Goal: Task Accomplishment & Management: Use online tool/utility

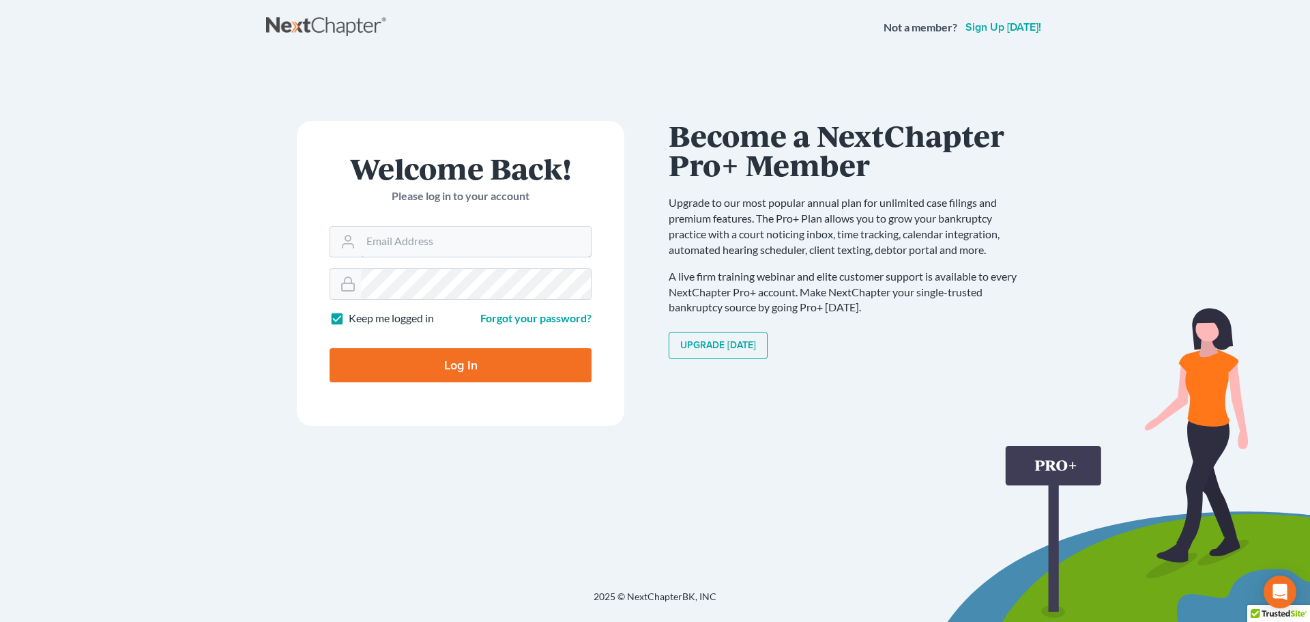
type input "[EMAIL_ADDRESS][DOMAIN_NAME]"
click at [431, 377] on input "Log In" at bounding box center [461, 365] width 262 height 34
type input "Thinking..."
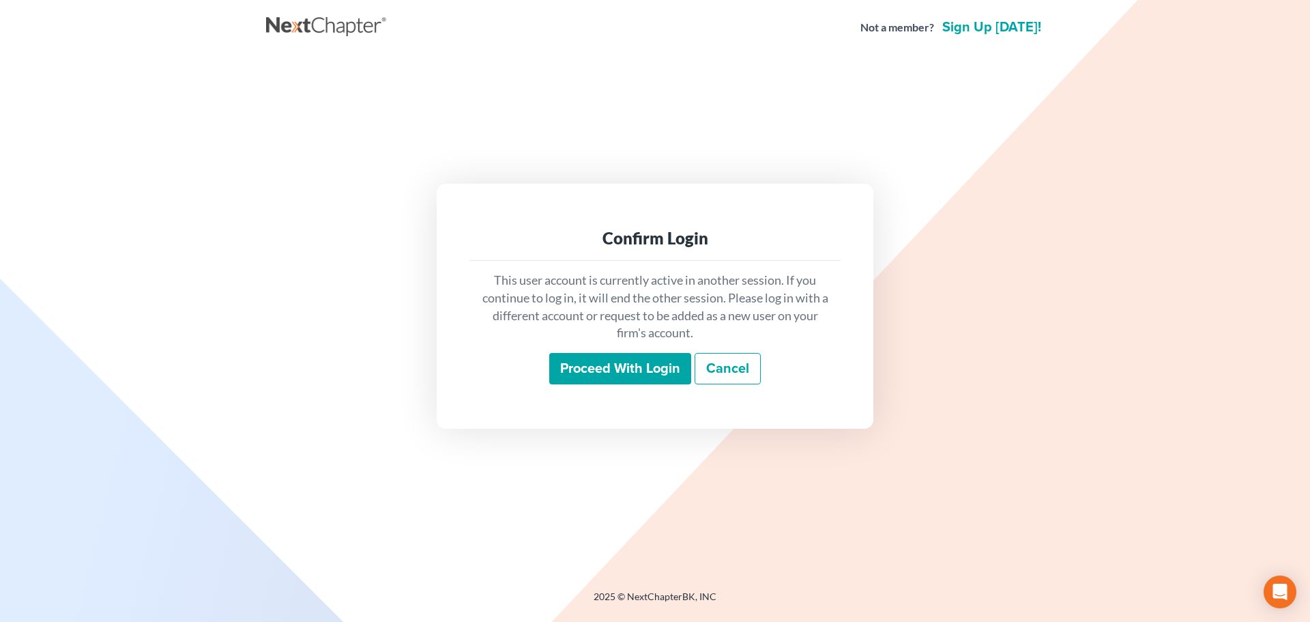
click at [639, 378] on input "Proceed with login" at bounding box center [620, 368] width 142 height 31
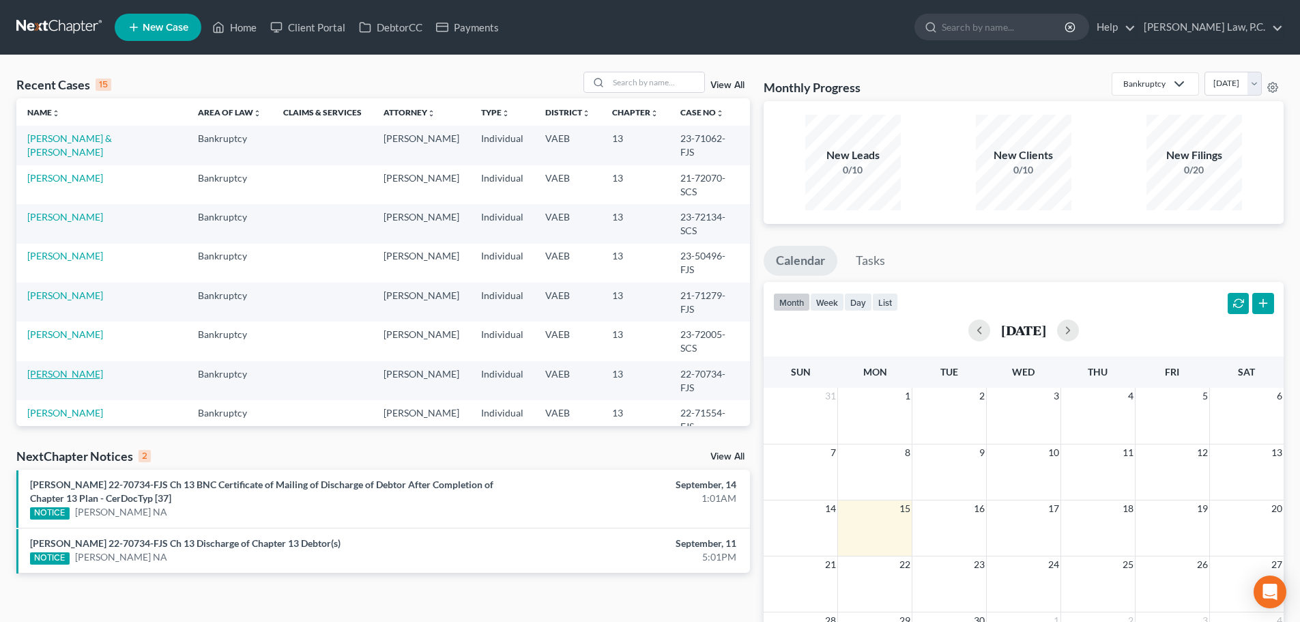
click at [48, 368] on link "[PERSON_NAME]" at bounding box center [65, 374] width 76 height 12
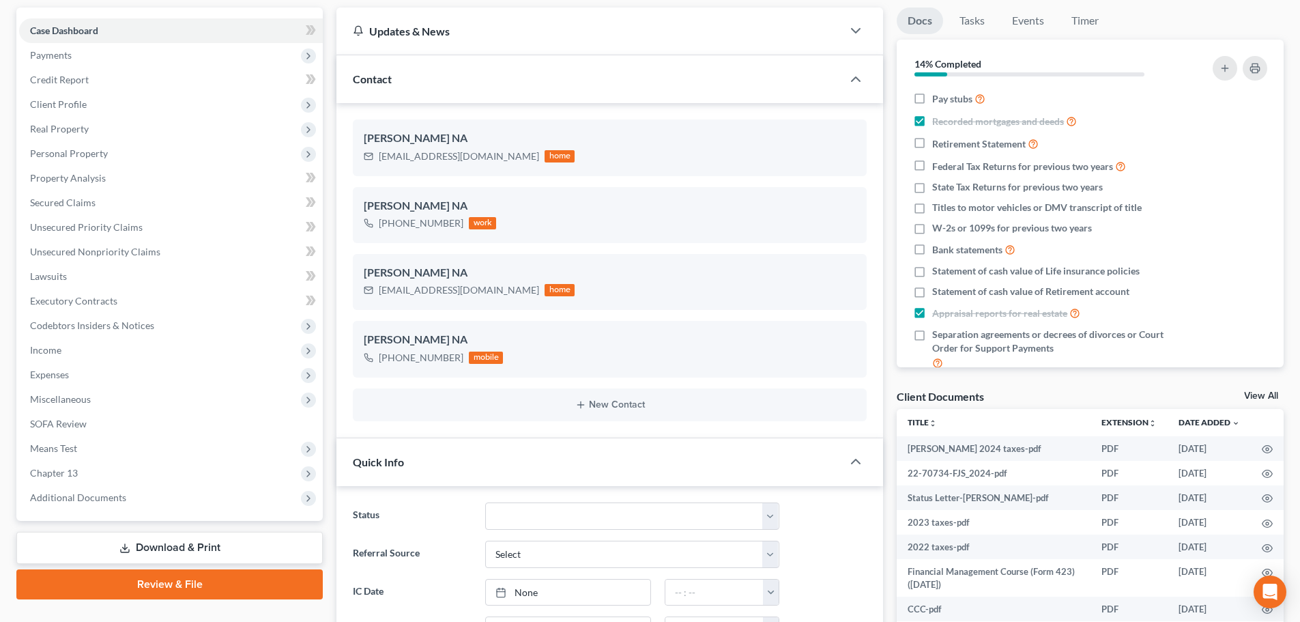
scroll to position [341, 0]
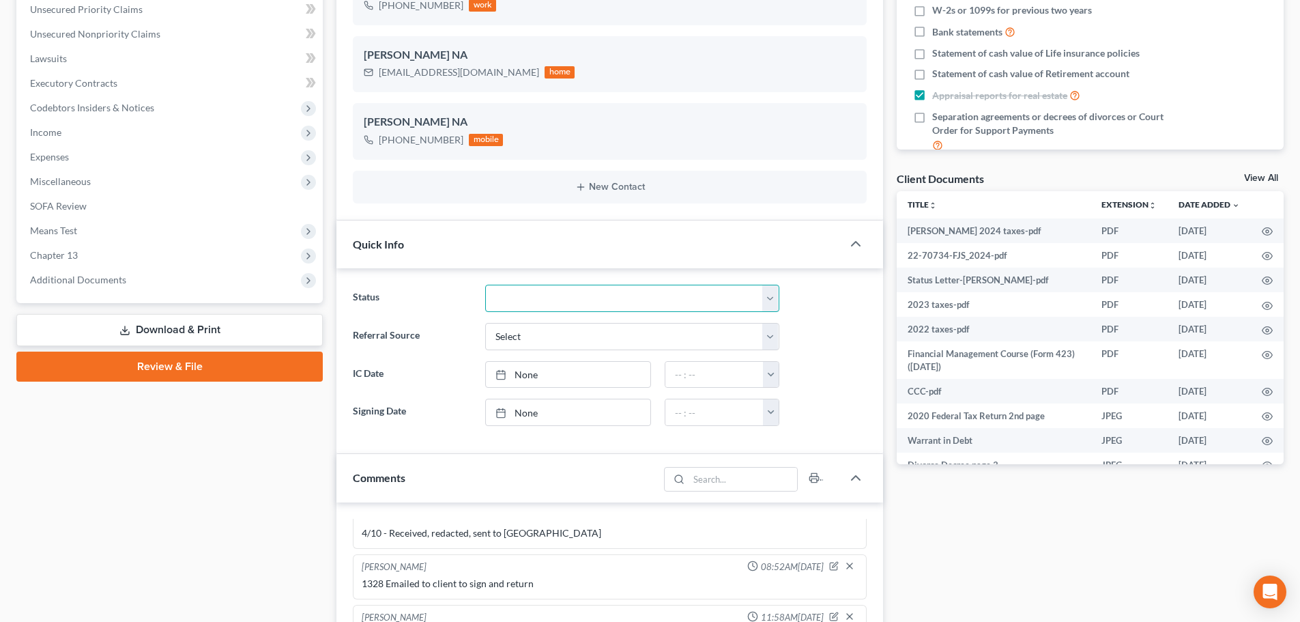
click at [639, 285] on select "Discharged Discharged & Reported Discharge Litigation Dismissal Notice Dismisse…" at bounding box center [632, 298] width 294 height 27
select select "0"
click at [485, 285] on select "Discharged Discharged & Reported Discharge Litigation Dismissal Notice Dismisse…" at bounding box center [632, 298] width 294 height 27
click at [95, 280] on span "Additional Documents" at bounding box center [78, 280] width 96 height 12
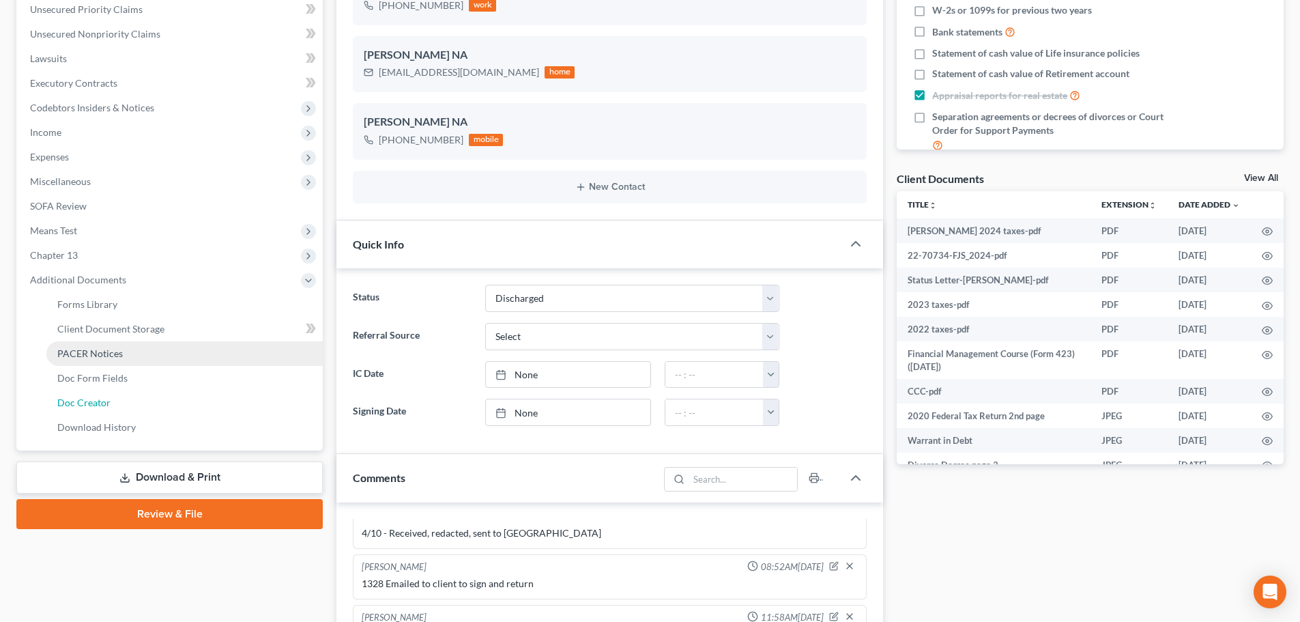
drag, startPoint x: 108, startPoint y: 398, endPoint x: 119, endPoint y: 405, distance: 12.9
click at [108, 398] on span "Doc Creator" at bounding box center [83, 403] width 53 height 12
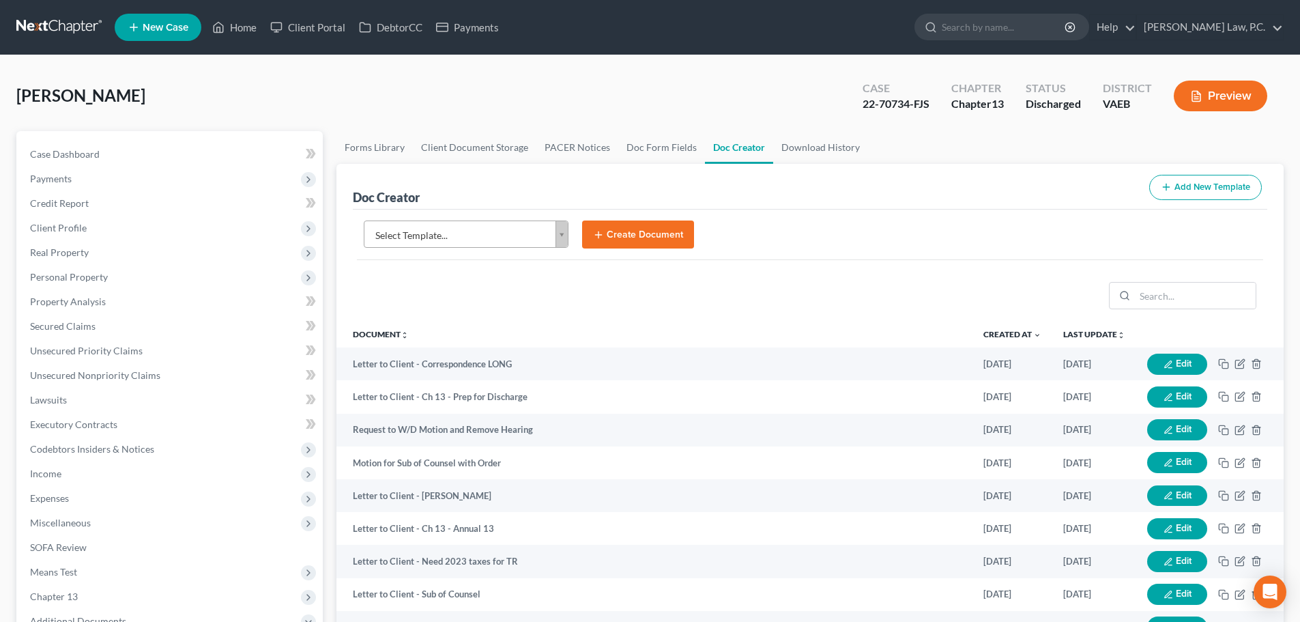
click at [467, 225] on body "Home New Case Client Portal DebtorCC Payments [PERSON_NAME] Law, P.C. [EMAIL_AD…" at bounding box center [650, 461] width 1300 height 922
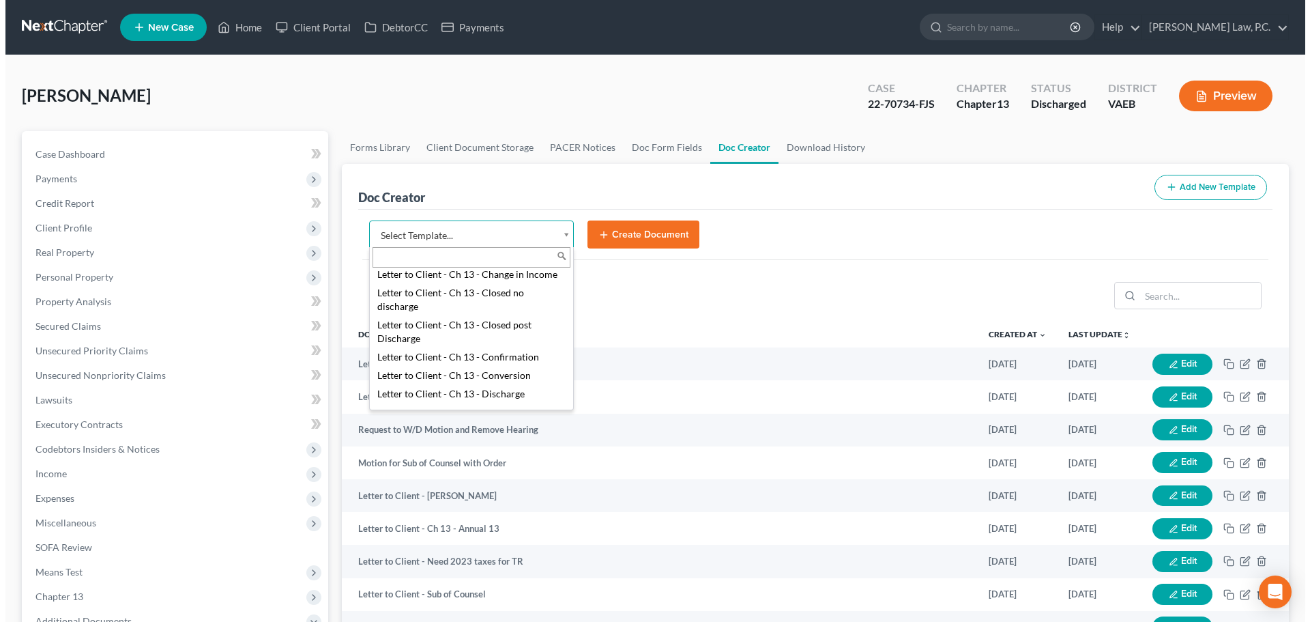
scroll to position [409, 0]
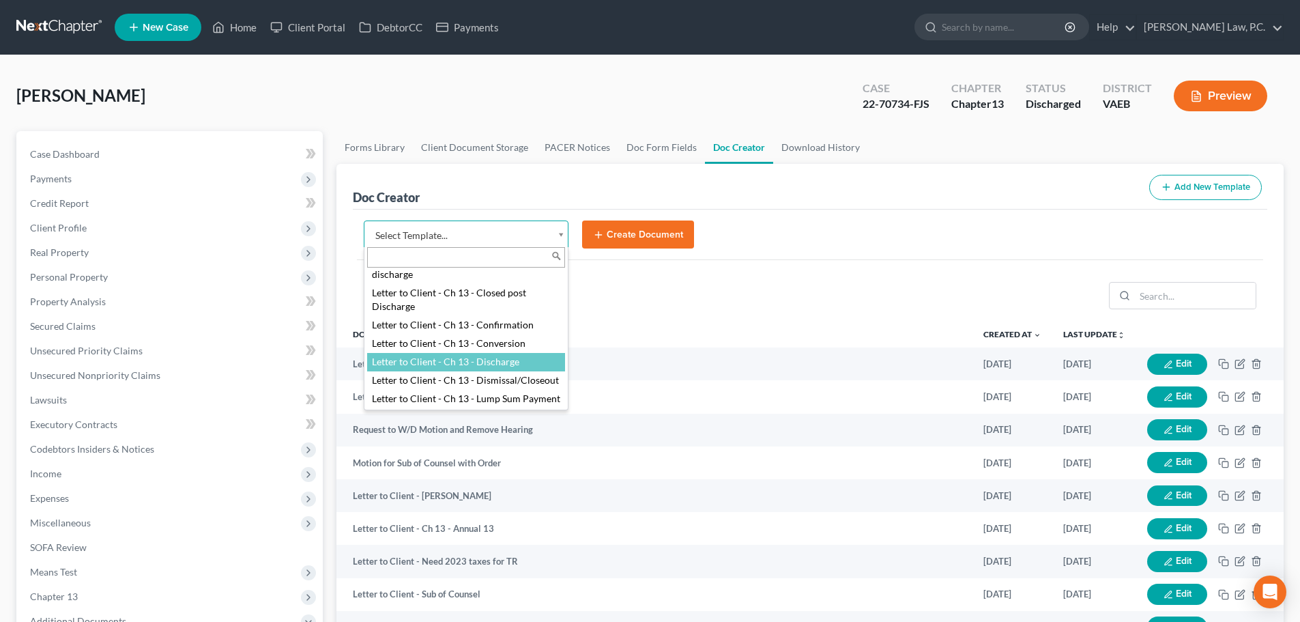
select select "84357"
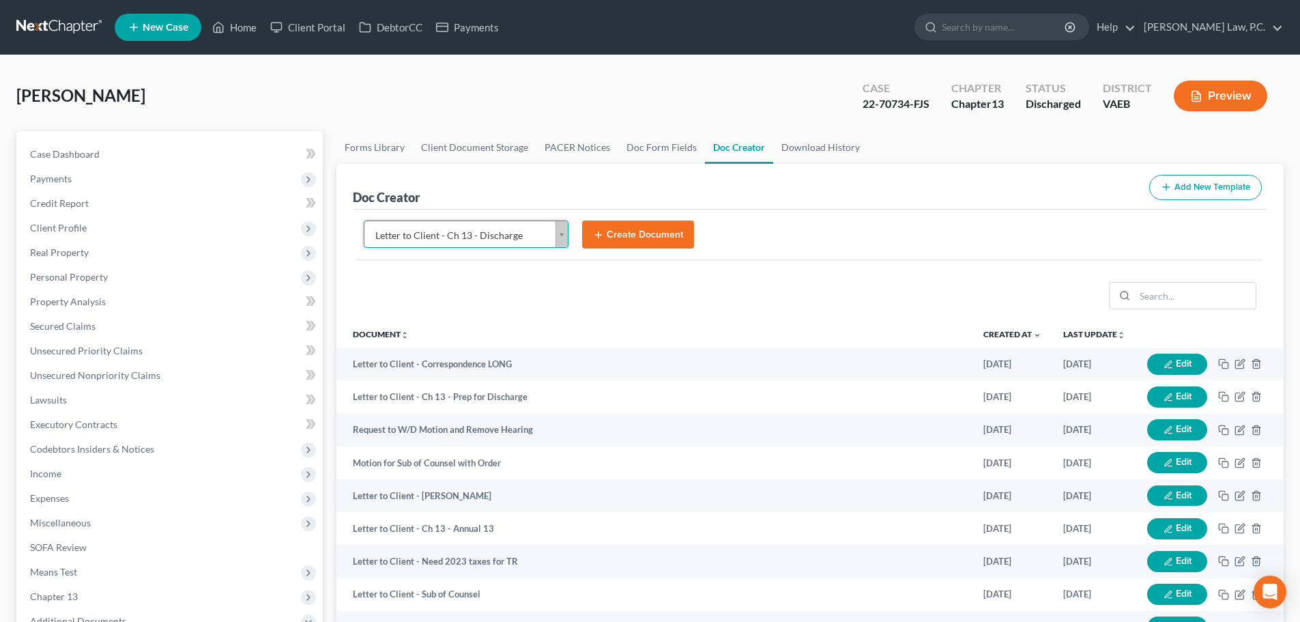
click at [629, 241] on button "Create Document" at bounding box center [638, 234] width 112 height 29
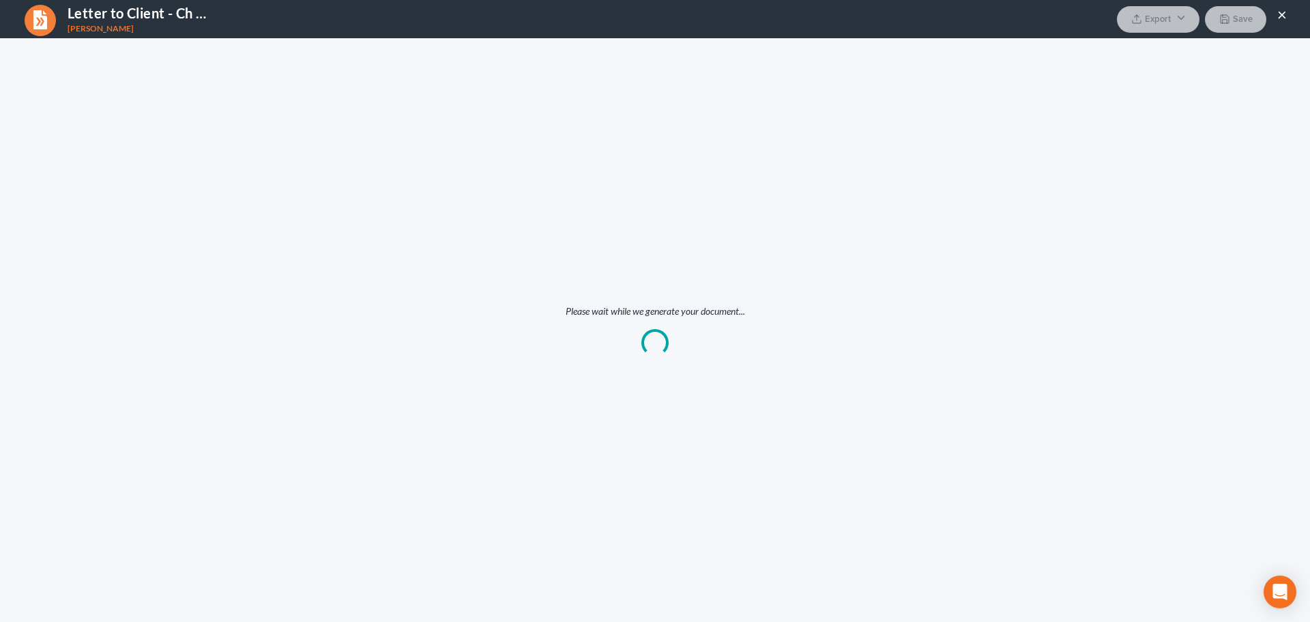
scroll to position [0, 0]
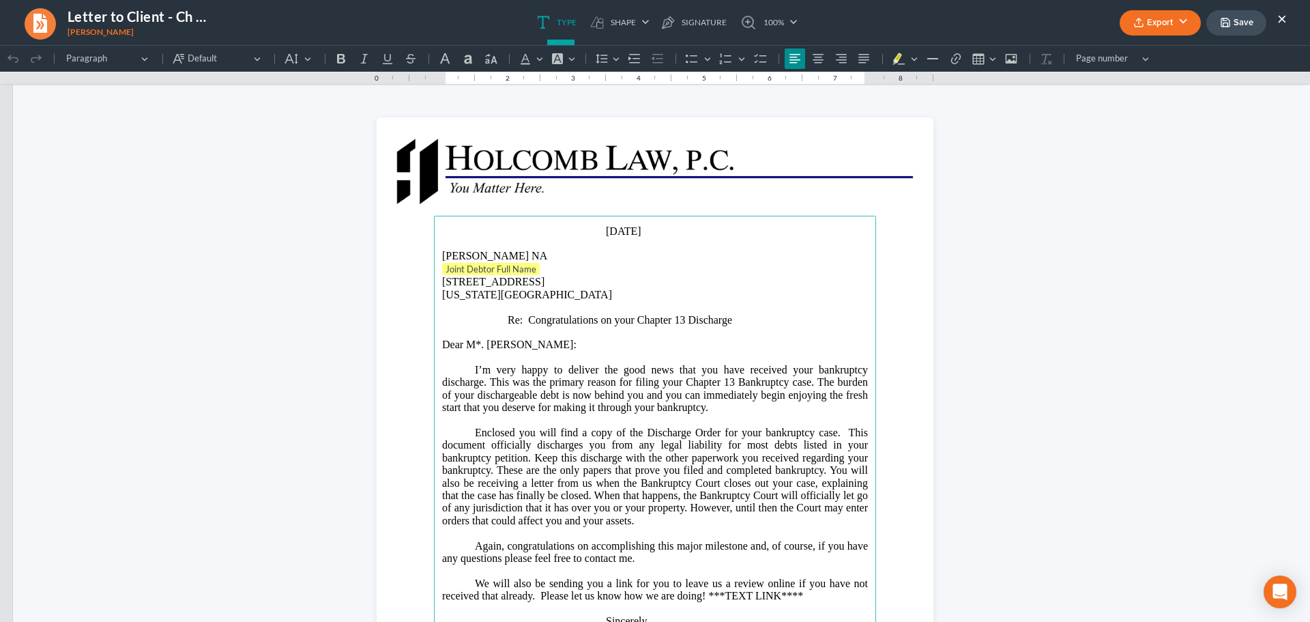
click at [549, 265] on p "Joint Debtor Full Name" at bounding box center [655, 270] width 426 height 14
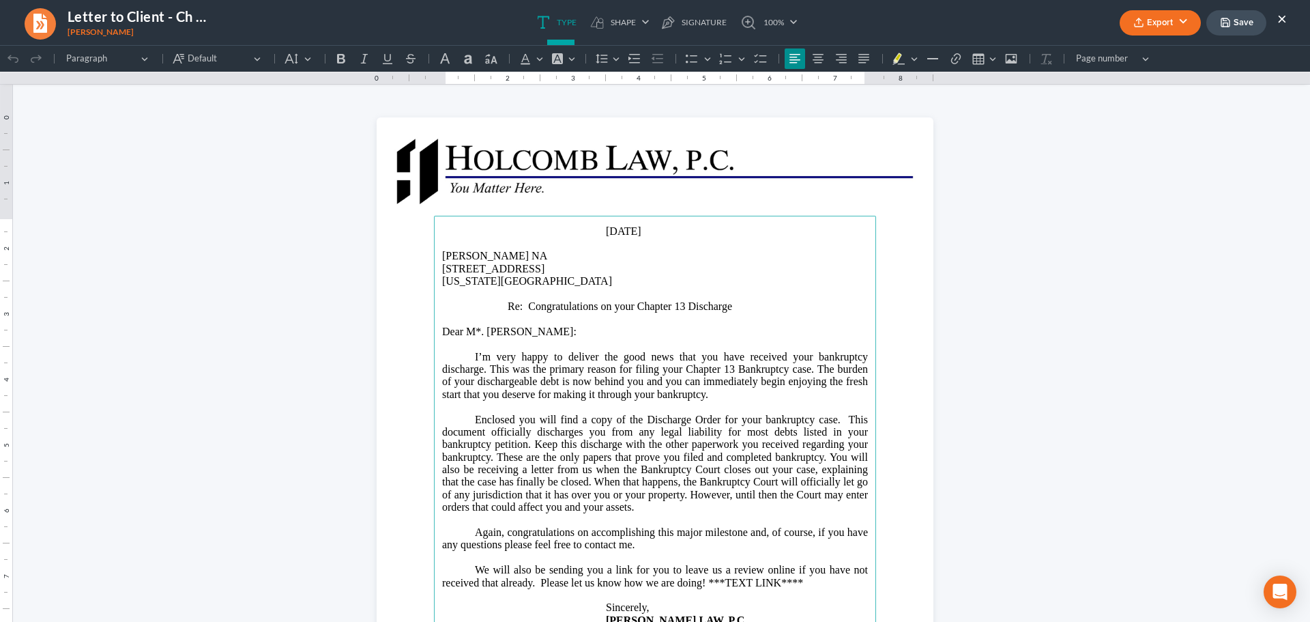
click at [565, 255] on p "[PERSON_NAME] NA" at bounding box center [655, 256] width 426 height 12
click at [472, 334] on span "Dear M*. [PERSON_NAME]:" at bounding box center [509, 332] width 134 height 12
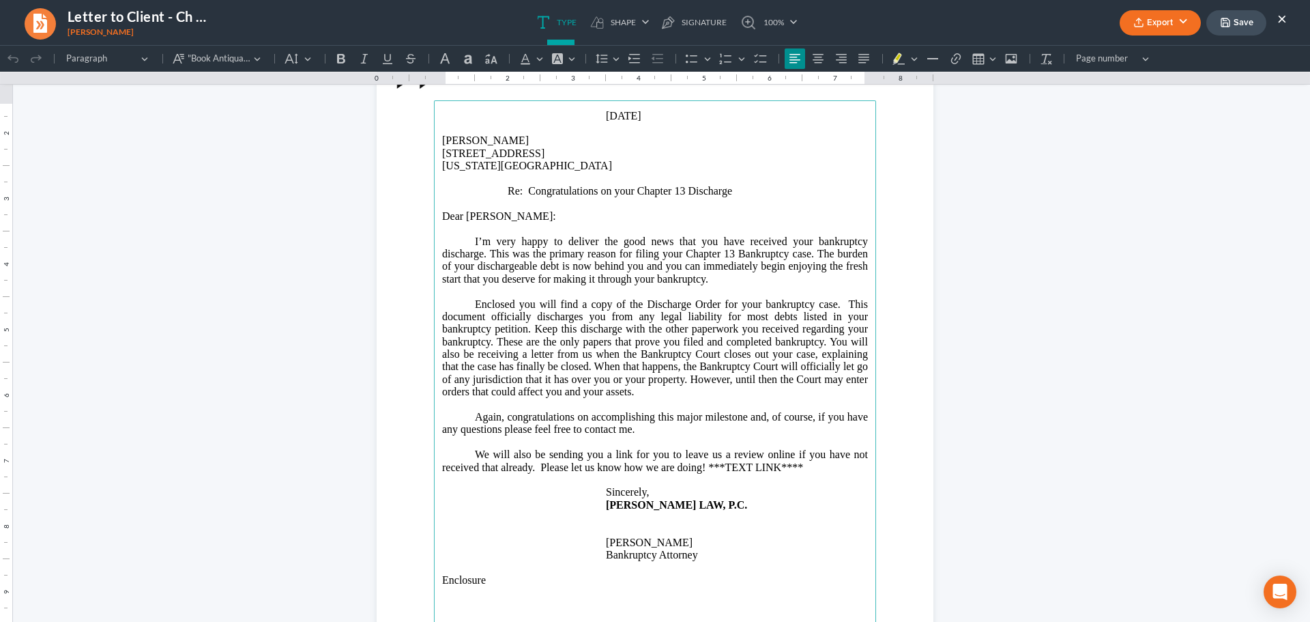
scroll to position [136, 0]
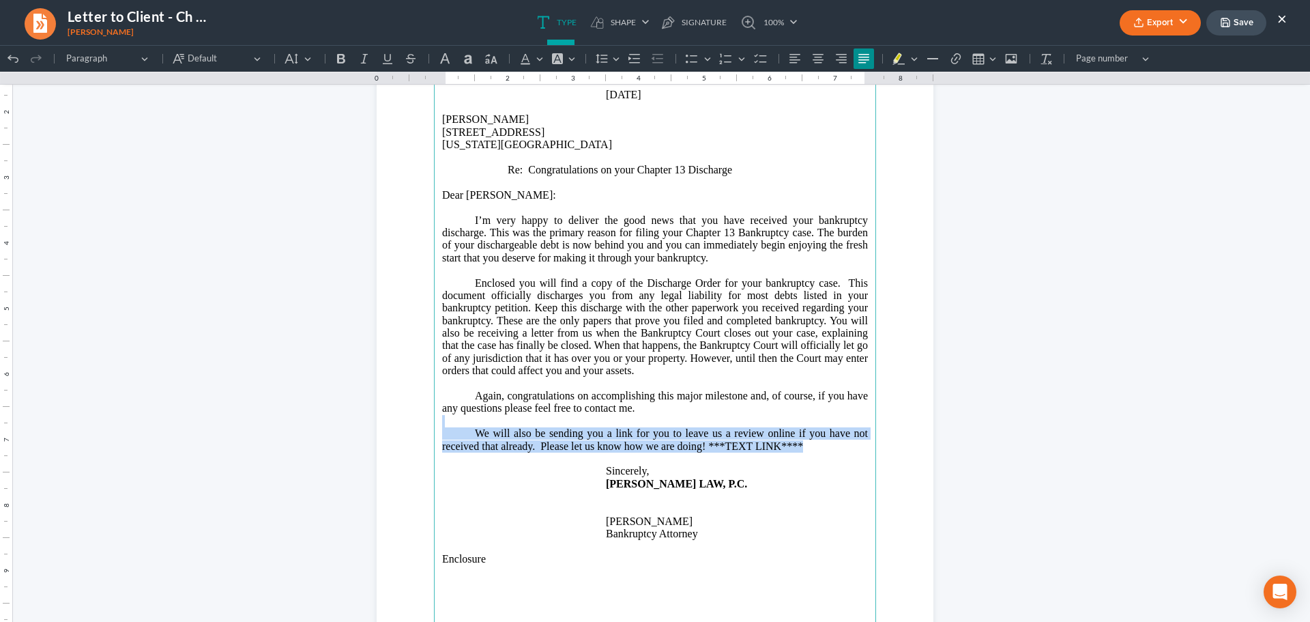
drag, startPoint x: 796, startPoint y: 471, endPoint x: 449, endPoint y: 447, distance: 347.5
click at [449, 447] on main "[DATE] [PERSON_NAME] [STREET_ADDRESS][US_STATE] Re: Congratulations on your Cha…" at bounding box center [655, 357] width 442 height 557
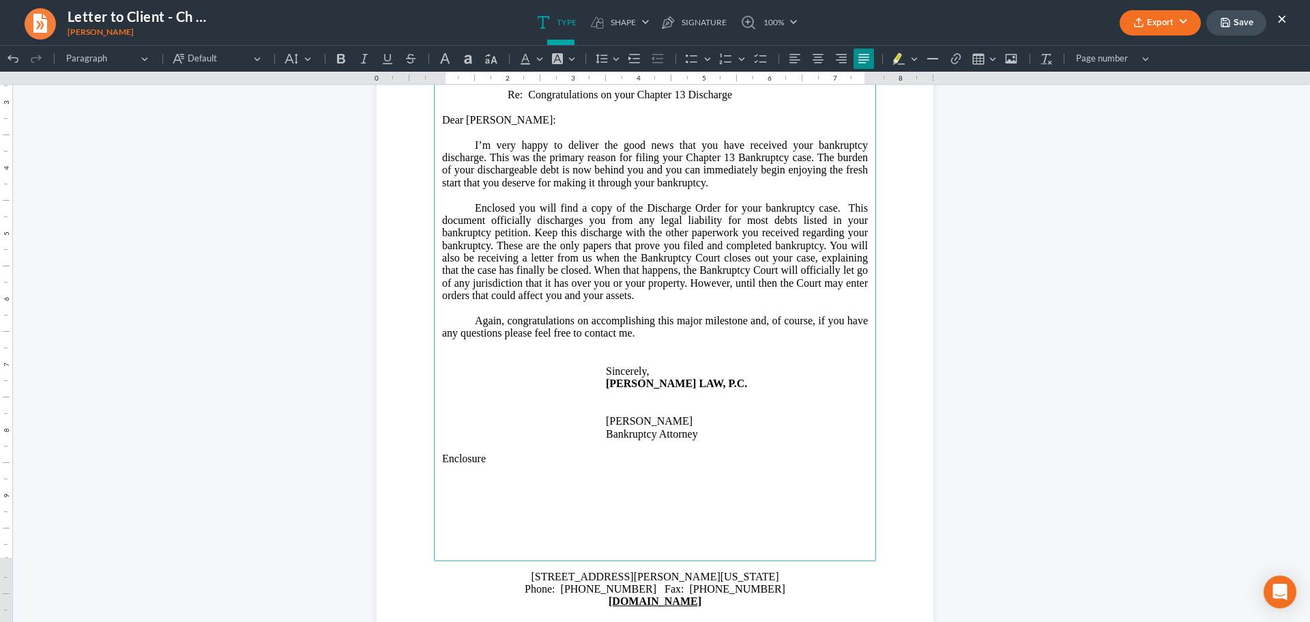
scroll to position [249, 0]
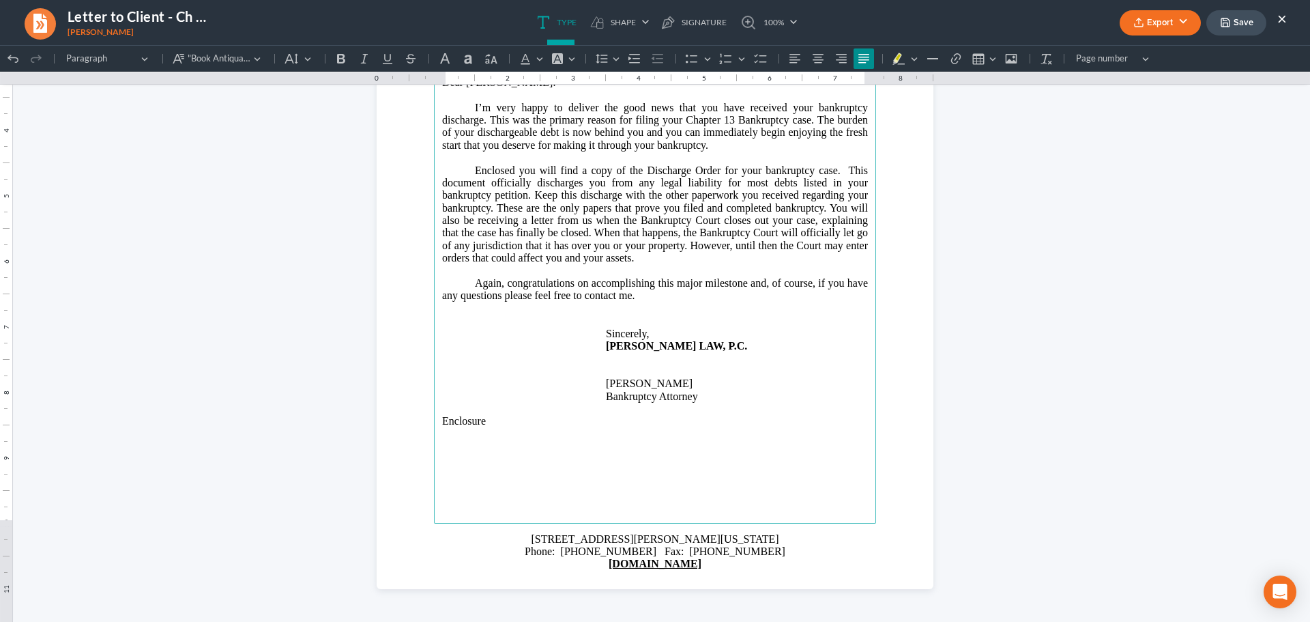
drag, startPoint x: 706, startPoint y: 410, endPoint x: 603, endPoint y: 412, distance: 103.8
click at [603, 390] on p "[PERSON_NAME]" at bounding box center [655, 383] width 426 height 12
click at [759, 415] on p "Rich Text Editor, page-0-main" at bounding box center [655, 409] width 426 height 12
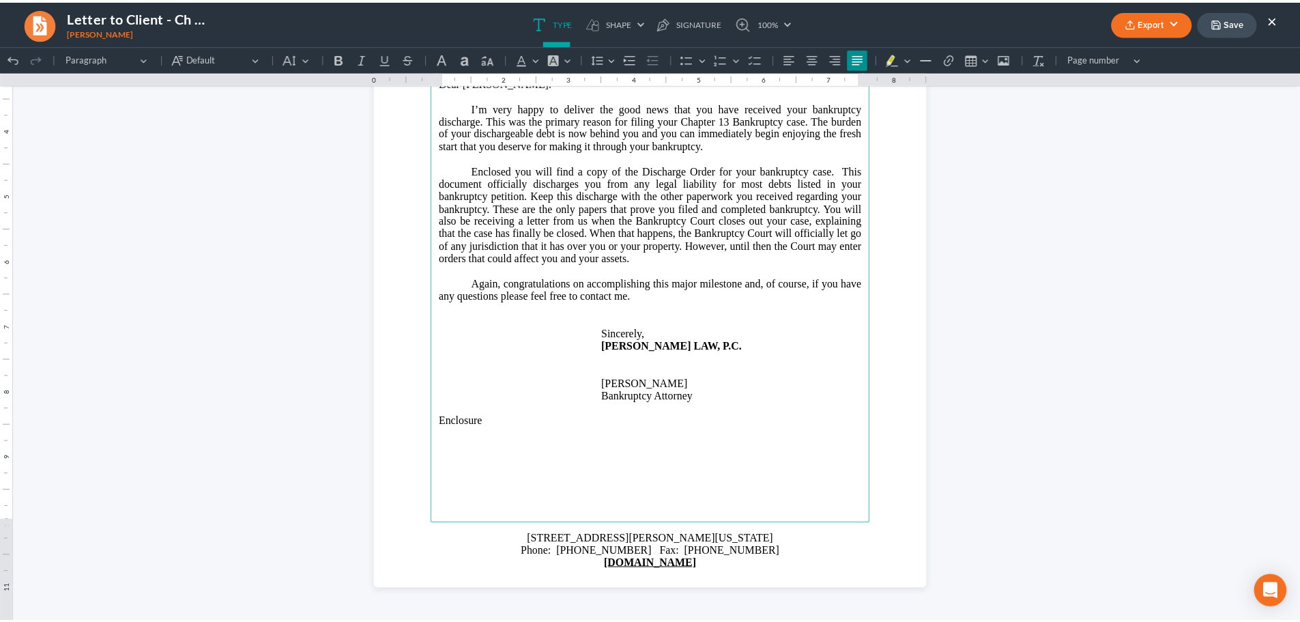
scroll to position [181, 0]
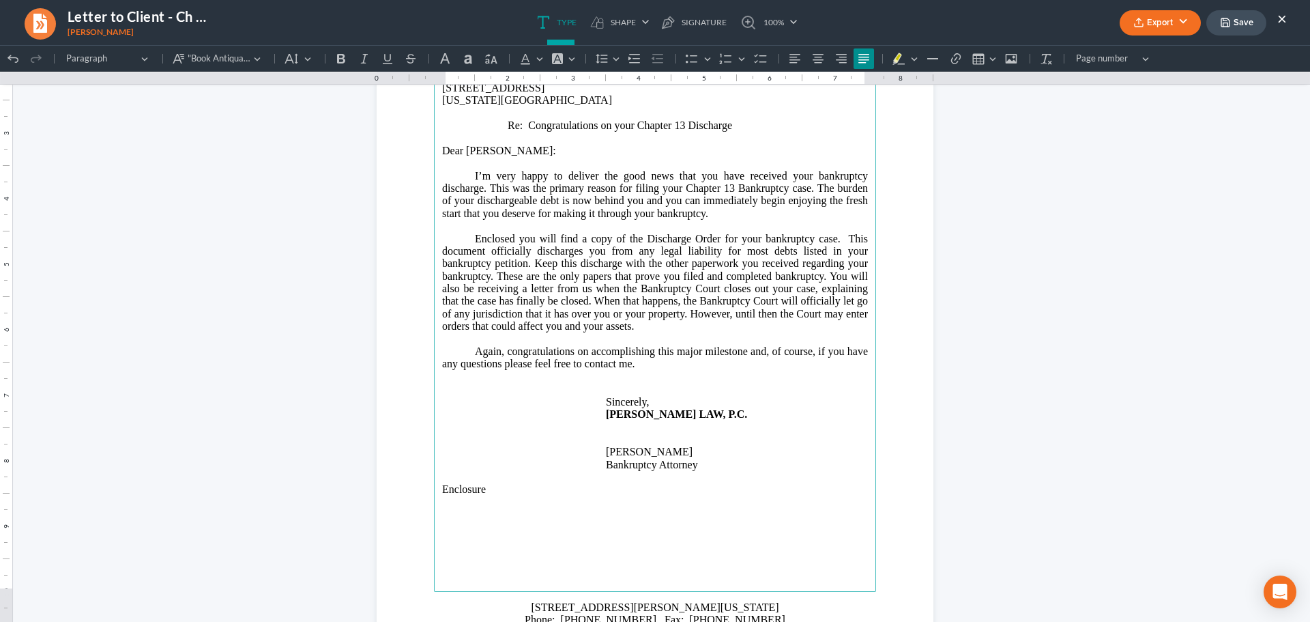
drag, startPoint x: 702, startPoint y: 478, endPoint x: 602, endPoint y: 475, distance: 99.7
click at [602, 458] on p "[PERSON_NAME]" at bounding box center [655, 452] width 426 height 12
drag, startPoint x: 702, startPoint y: 492, endPoint x: 662, endPoint y: 494, distance: 39.6
click at [662, 470] on span "Bankruptcy Attorney" at bounding box center [652, 465] width 92 height 12
click at [1158, 16] on button "Export" at bounding box center [1160, 22] width 81 height 25
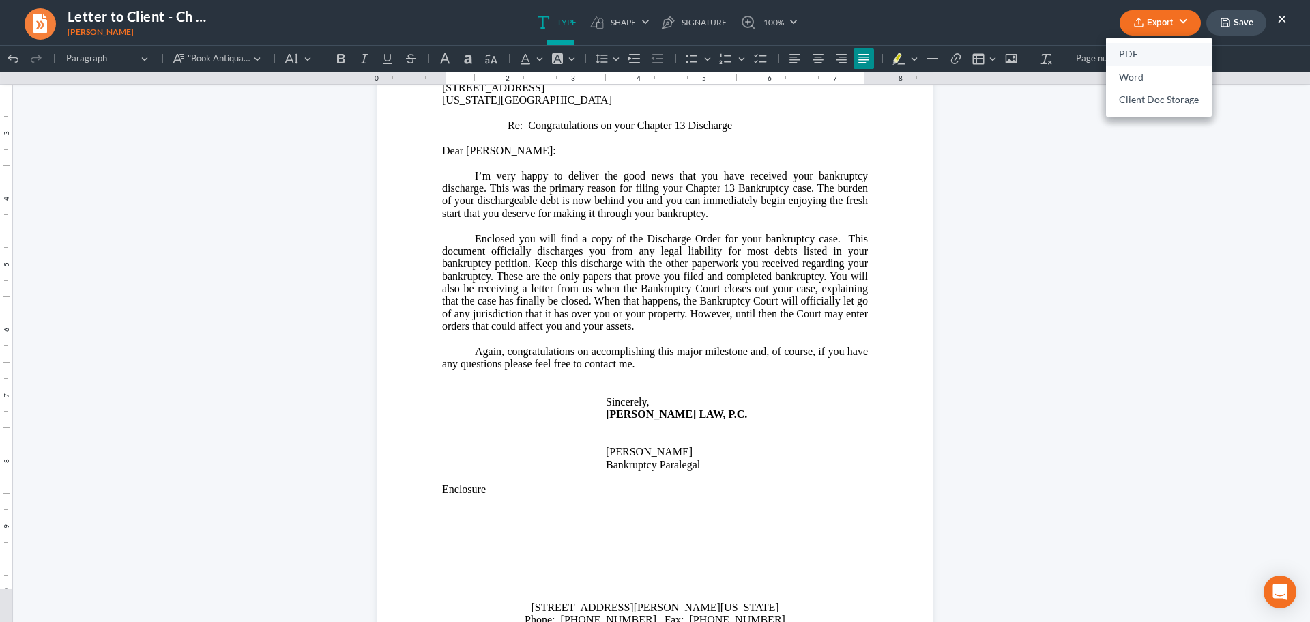
click at [1131, 51] on link "PDF" at bounding box center [1159, 54] width 106 height 23
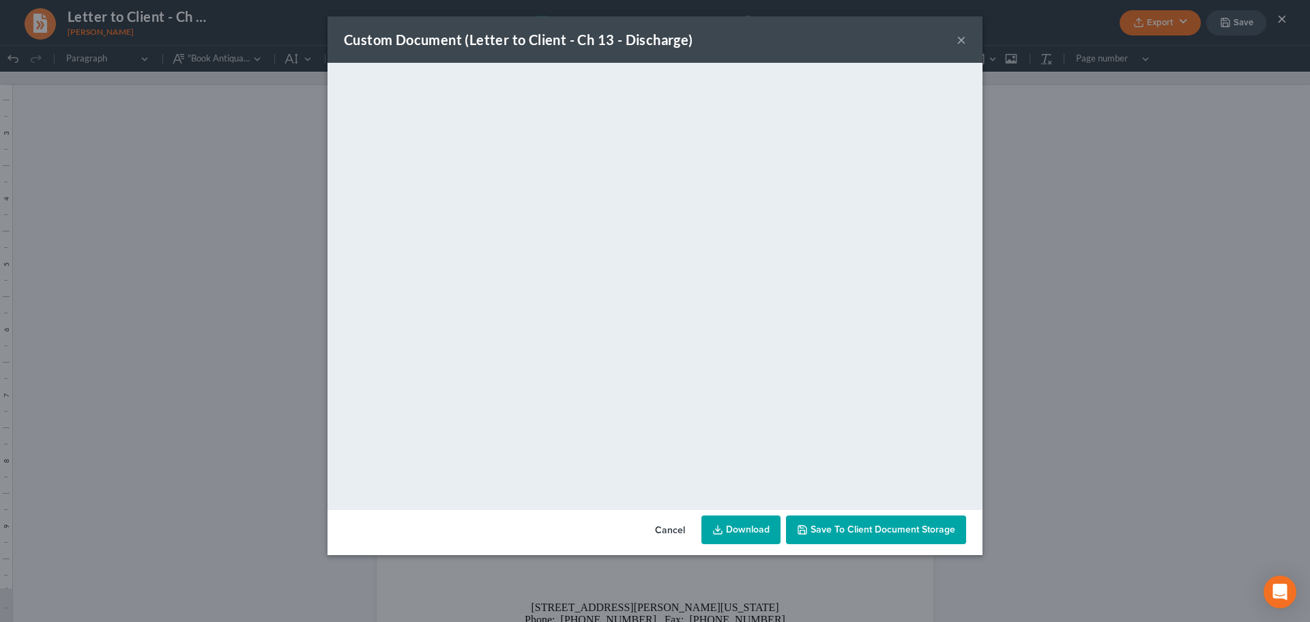
click at [963, 42] on button "×" at bounding box center [962, 39] width 10 height 16
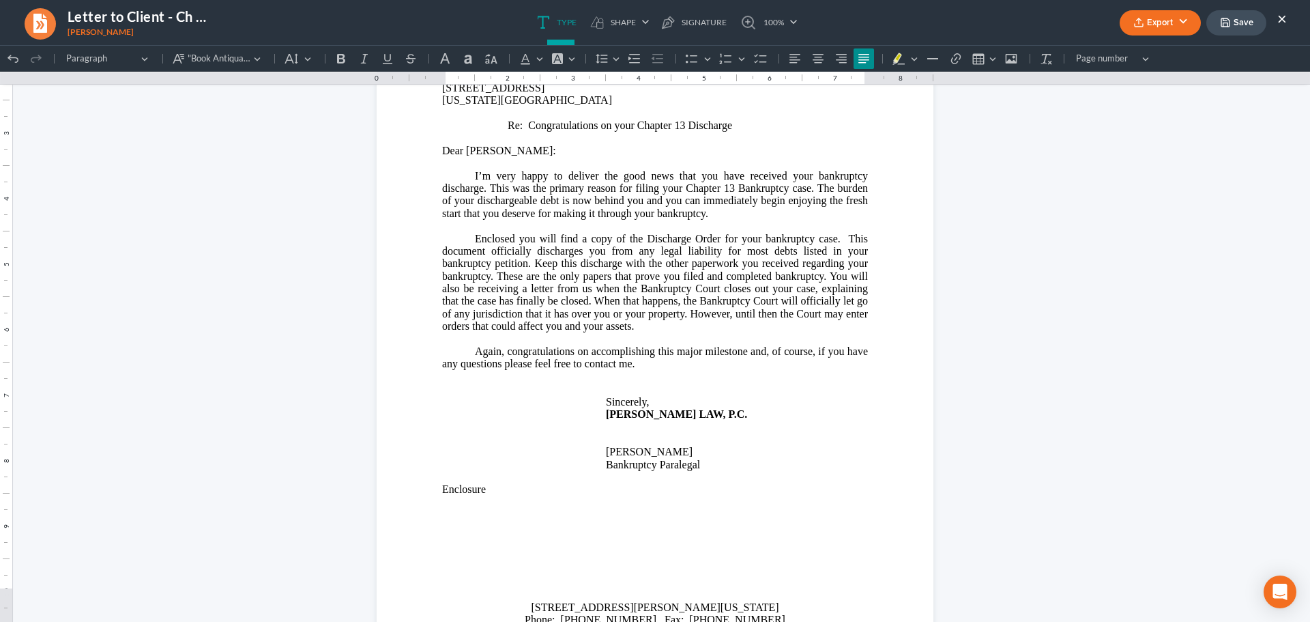
click at [1237, 26] on button "Save" at bounding box center [1237, 22] width 60 height 25
click at [1222, 22] on icon "button" at bounding box center [1226, 22] width 8 height 8
click at [1284, 13] on button "×" at bounding box center [1283, 18] width 10 height 16
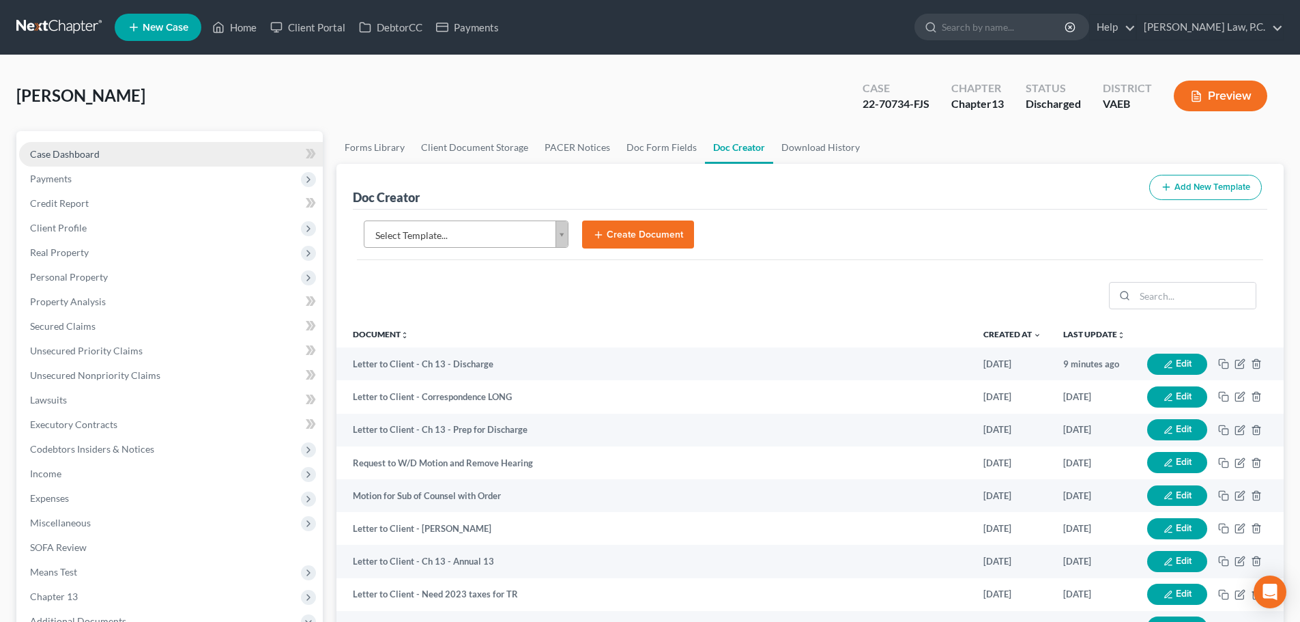
click at [126, 151] on link "Case Dashboard" at bounding box center [171, 154] width 304 height 25
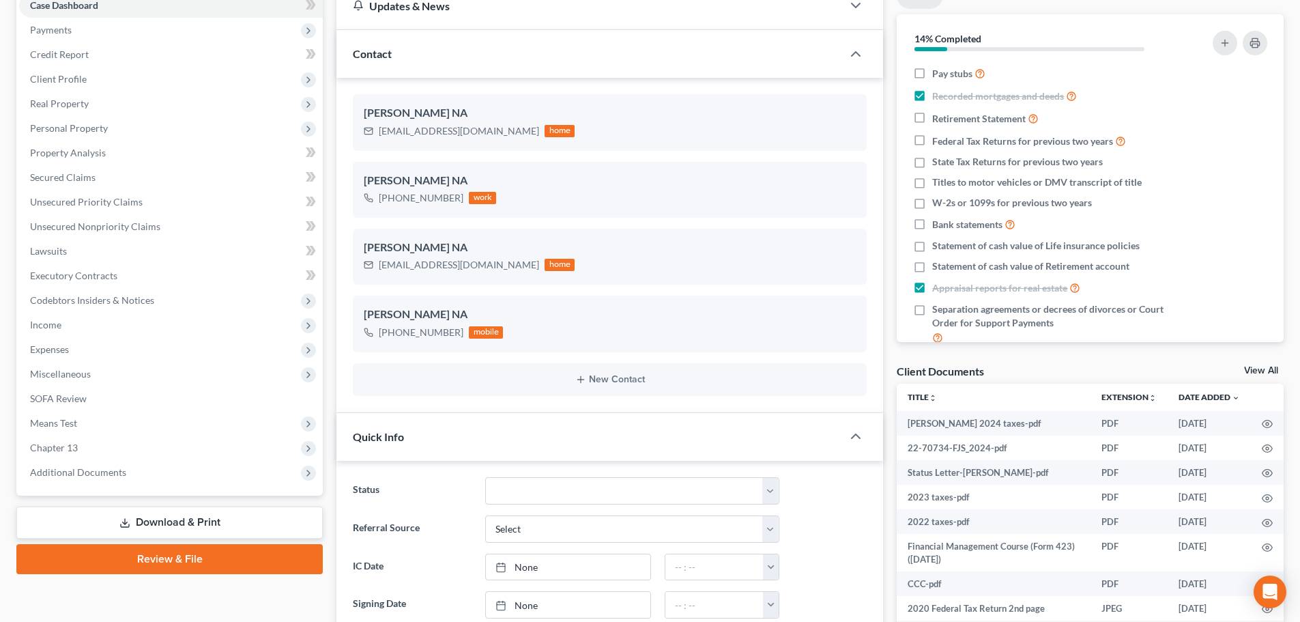
scroll to position [546, 0]
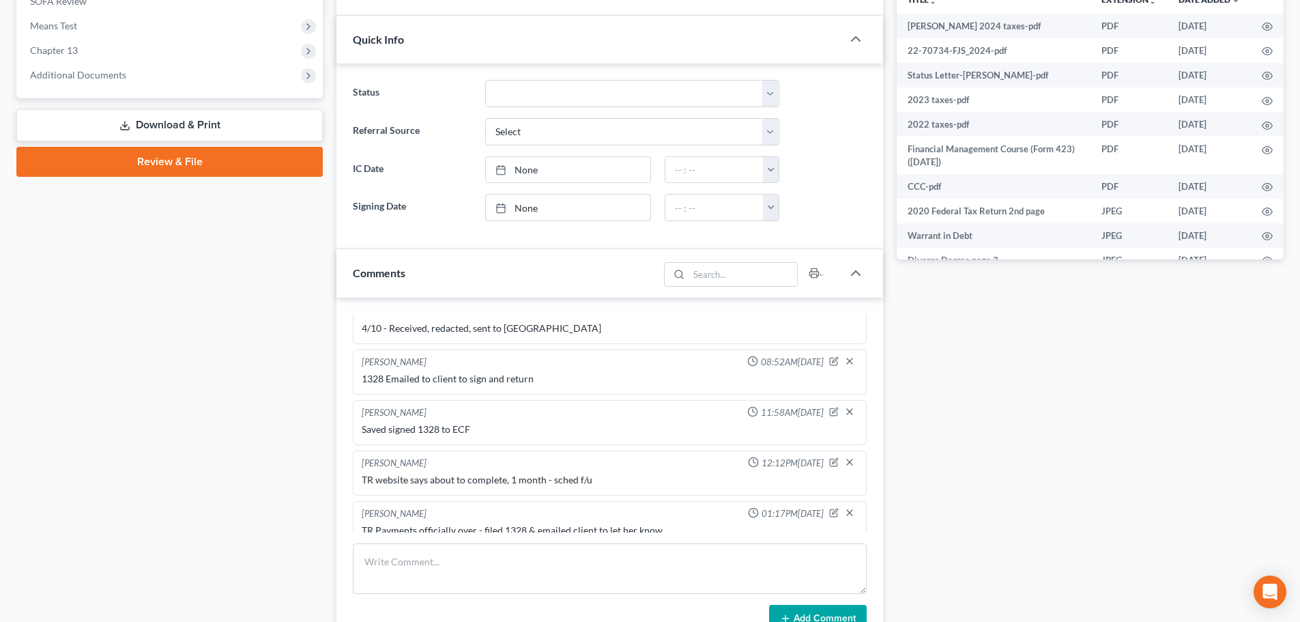
click at [405, 595] on form "Add Comment" at bounding box center [610, 588] width 514 height 90
click at [410, 574] on textarea at bounding box center [610, 568] width 514 height 51
type textarea "DISCHARGED - emailed and mailed to client"
click at [831, 613] on button "Add Comment" at bounding box center [818, 619] width 98 height 29
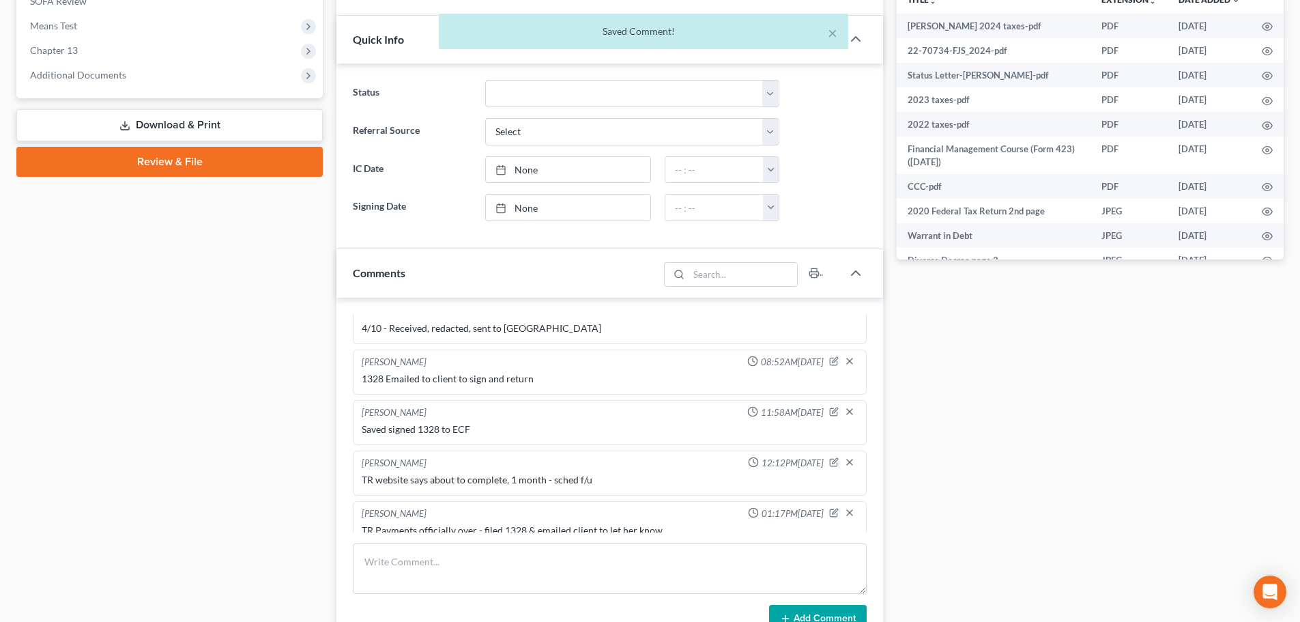
scroll to position [1962, 0]
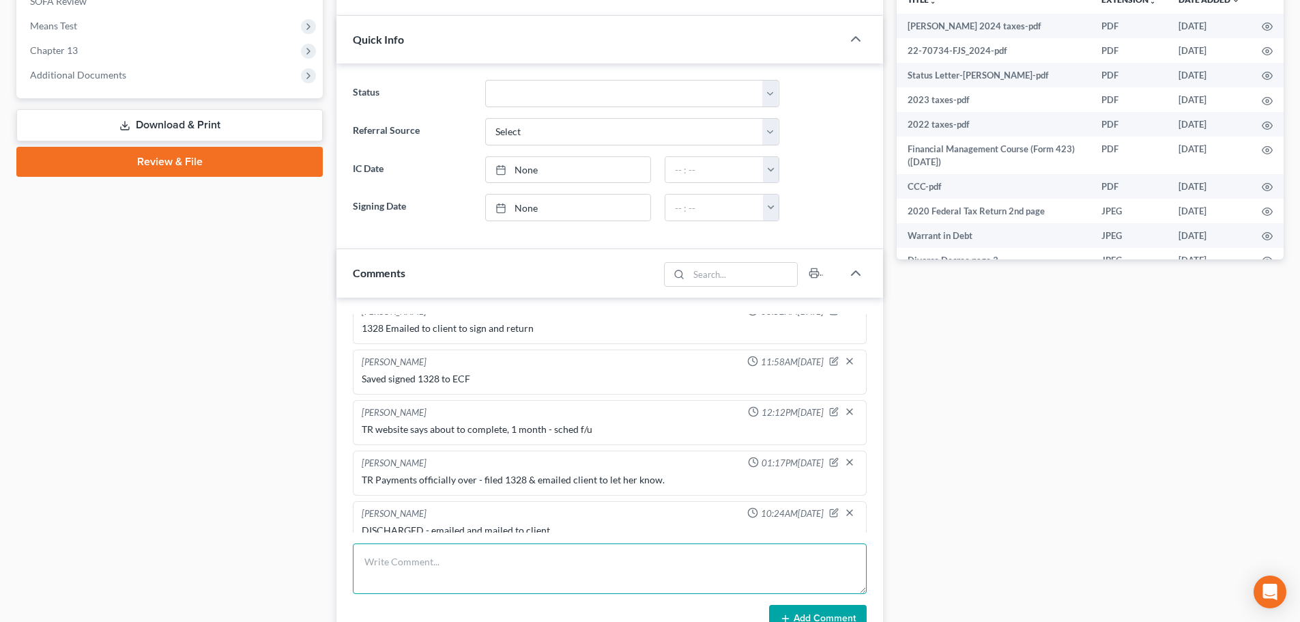
click at [454, 571] on textarea at bounding box center [610, 568] width 514 height 51
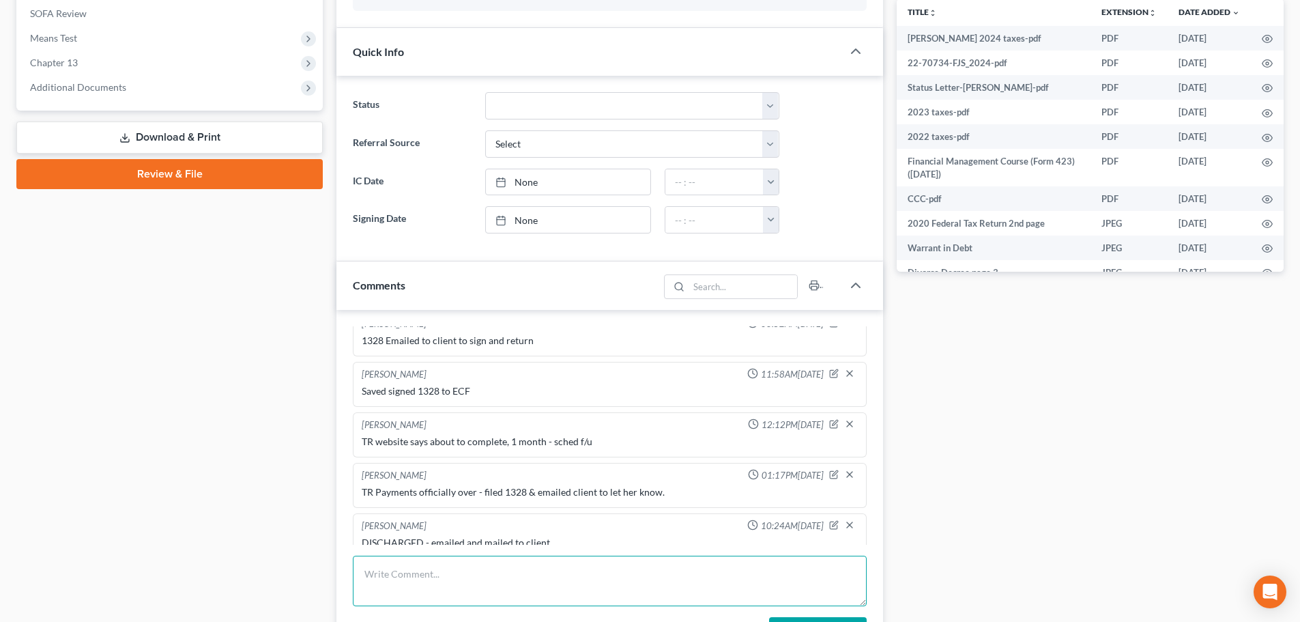
scroll to position [136, 0]
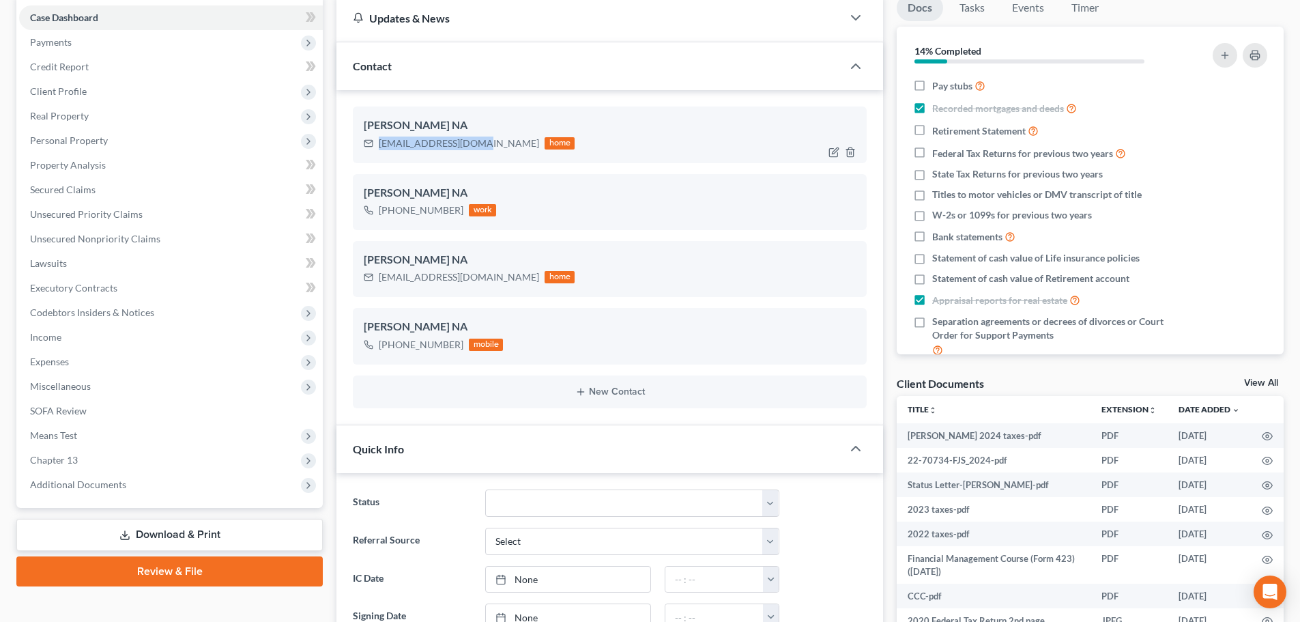
drag, startPoint x: 476, startPoint y: 143, endPoint x: 358, endPoint y: 143, distance: 118.7
click at [358, 143] on div "[PERSON_NAME] NA [EMAIL_ADDRESS][DOMAIN_NAME] home" at bounding box center [610, 134] width 514 height 56
copy div "[EMAIL_ADDRESS][DOMAIN_NAME]"
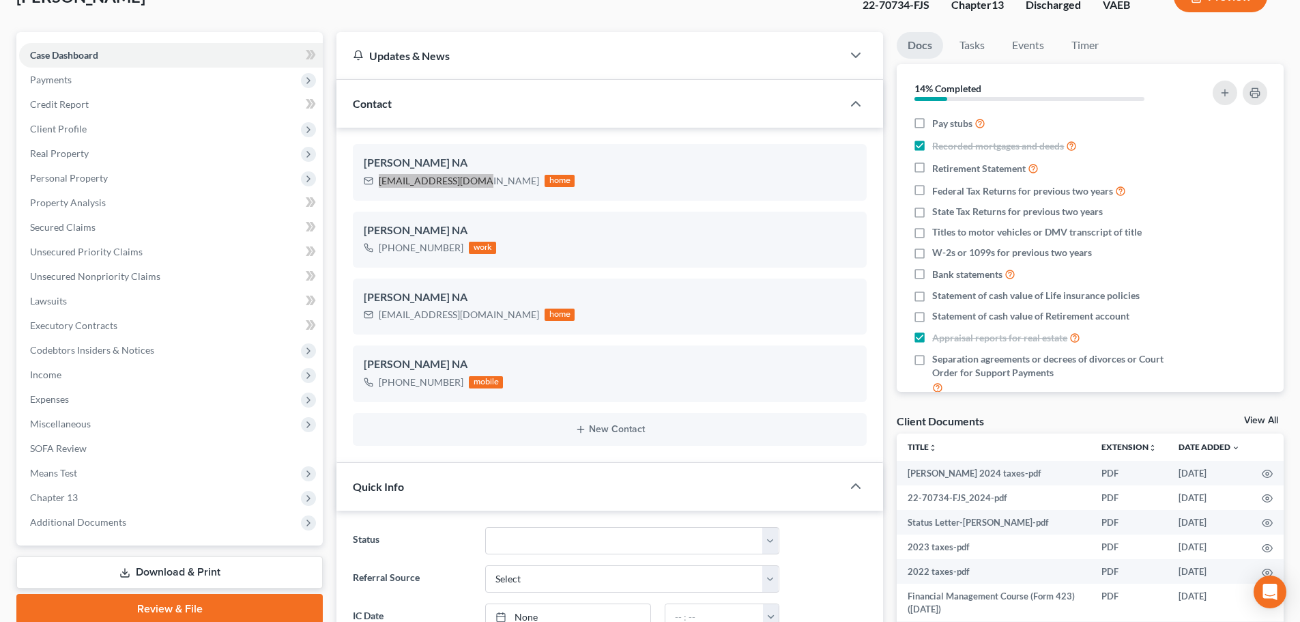
scroll to position [0, 0]
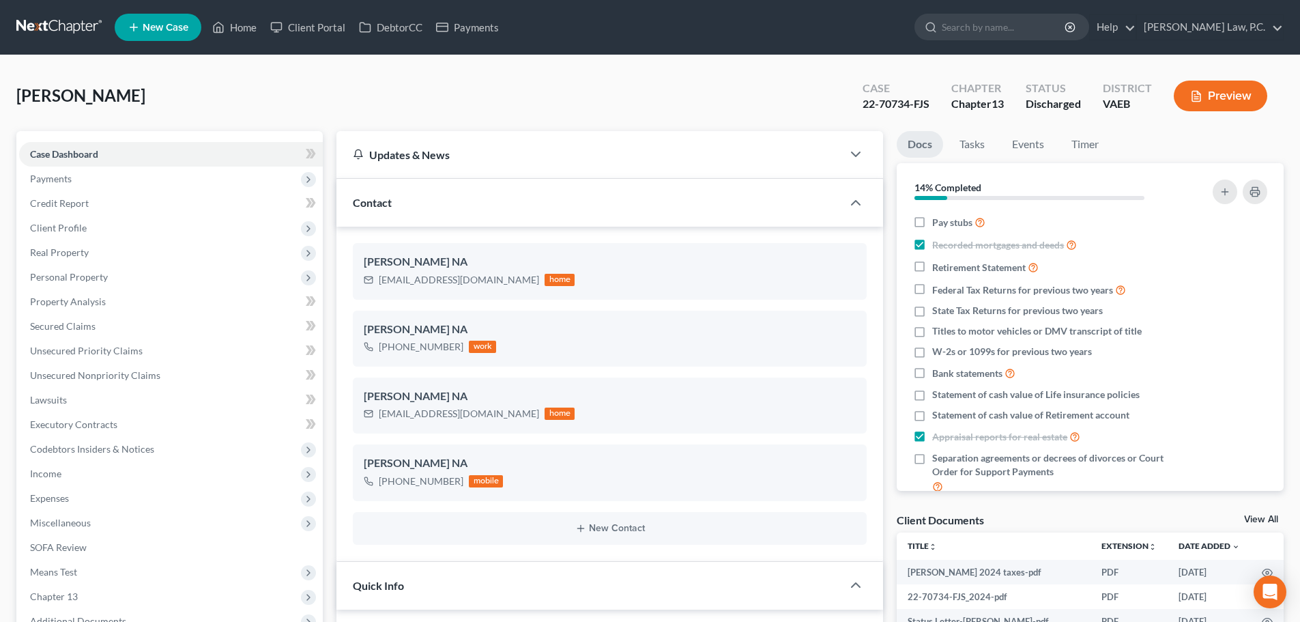
click at [682, 200] on div "Contact" at bounding box center [589, 202] width 506 height 47
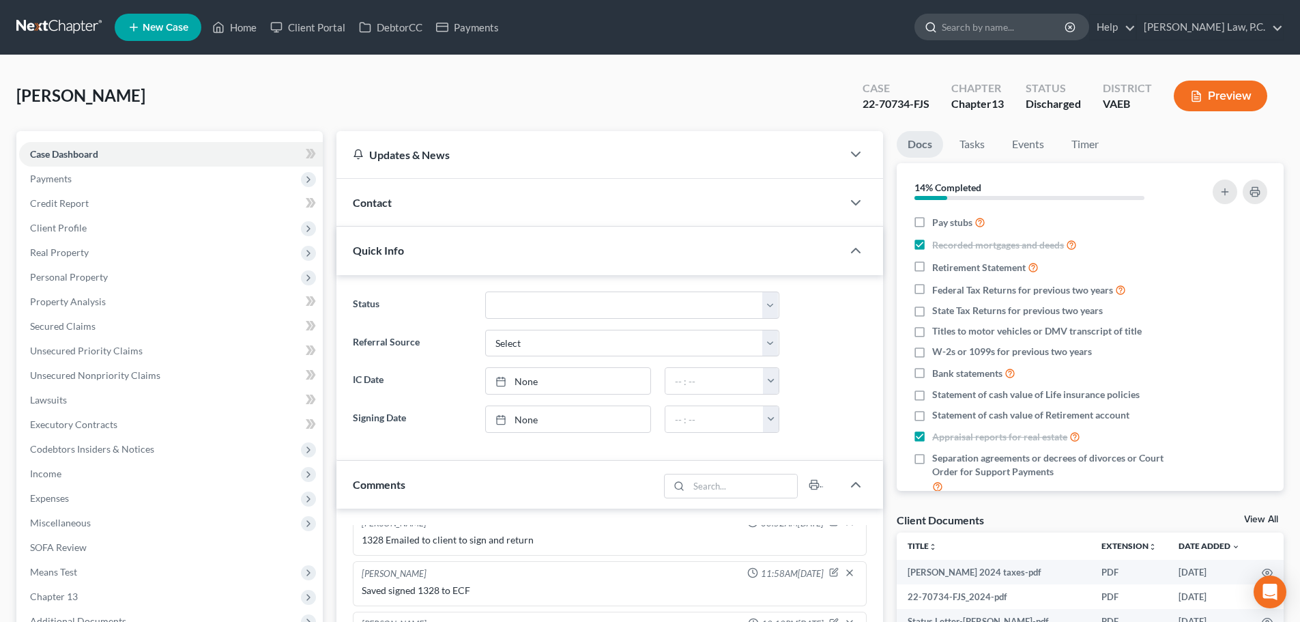
click at [1035, 29] on input "search" at bounding box center [1004, 26] width 125 height 25
click at [856, 201] on icon "button" at bounding box center [856, 202] width 16 height 16
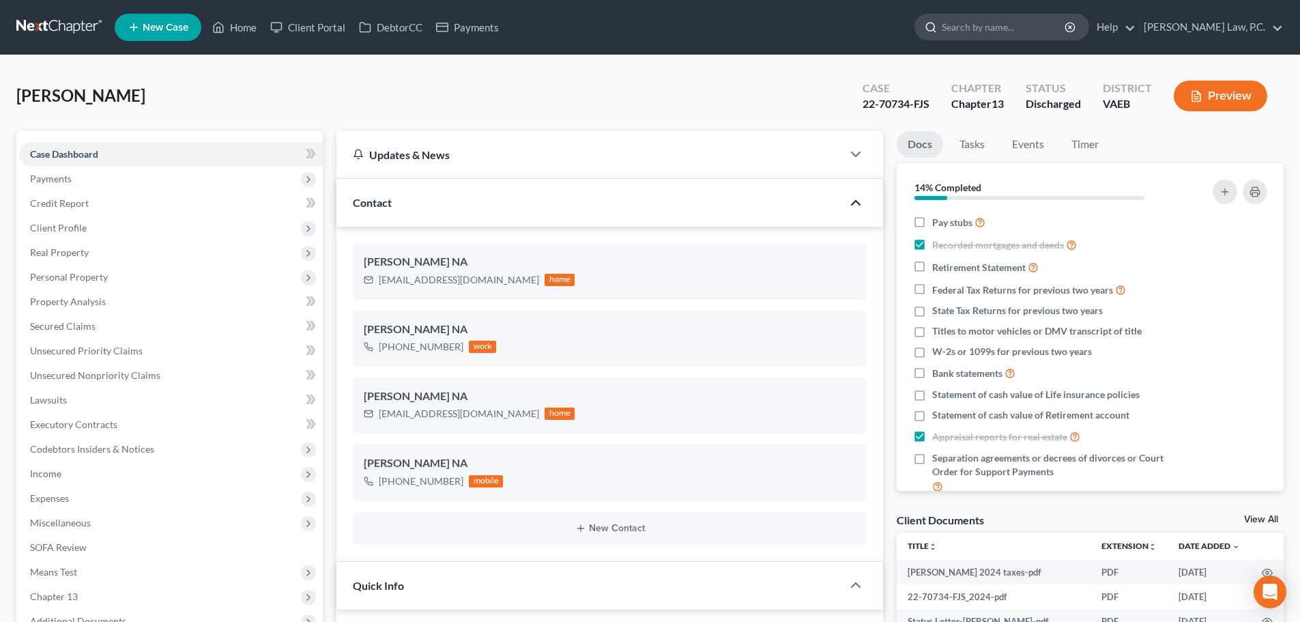
click at [1017, 29] on input "search" at bounding box center [1004, 26] width 125 height 25
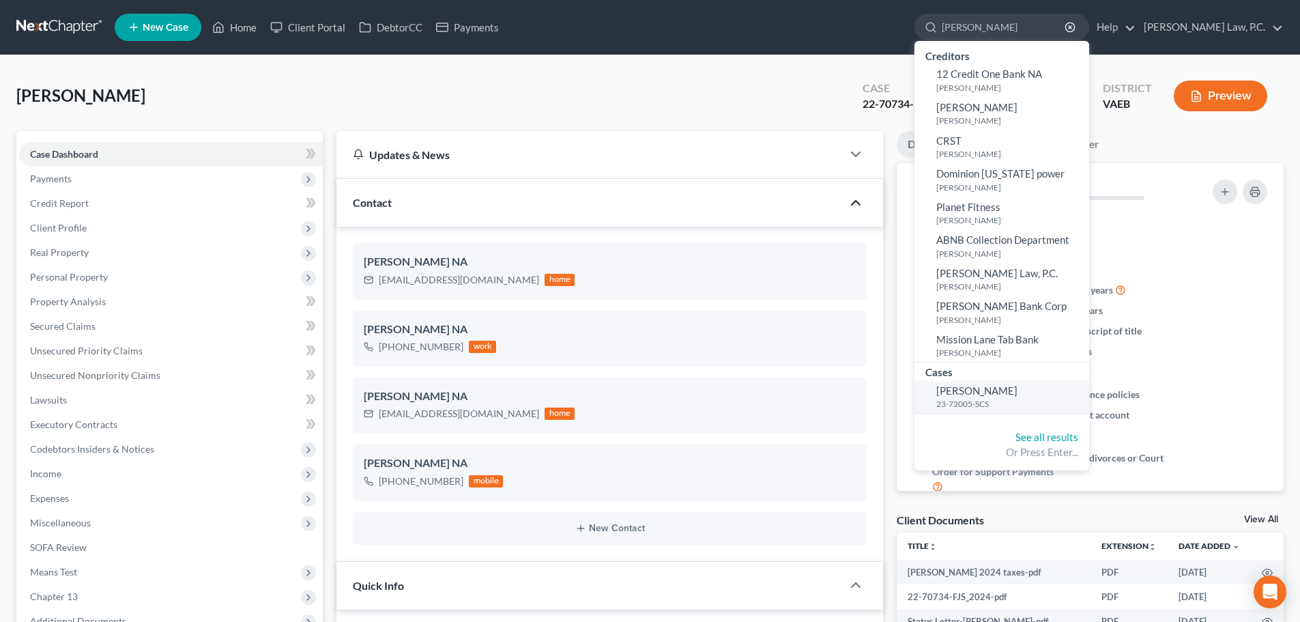
type input "[PERSON_NAME]"
click at [1010, 394] on span "[PERSON_NAME]" at bounding box center [976, 390] width 81 height 12
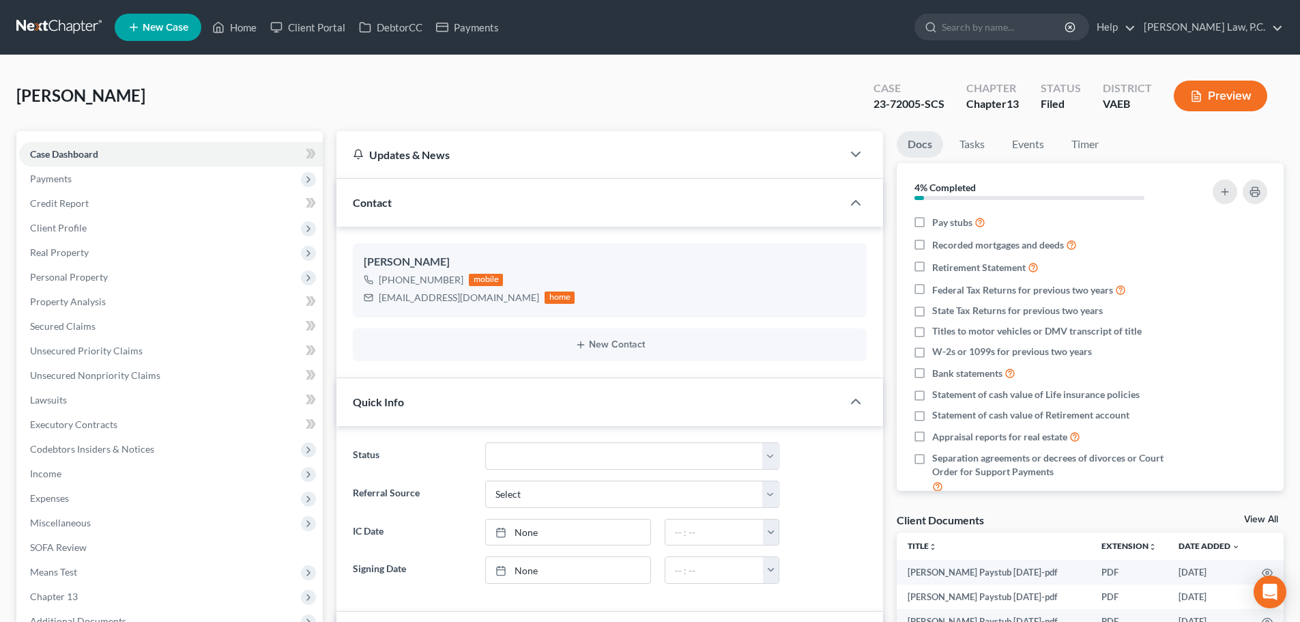
scroll to position [6397, 0]
click at [78, 232] on span "Client Profile" at bounding box center [58, 228] width 57 height 12
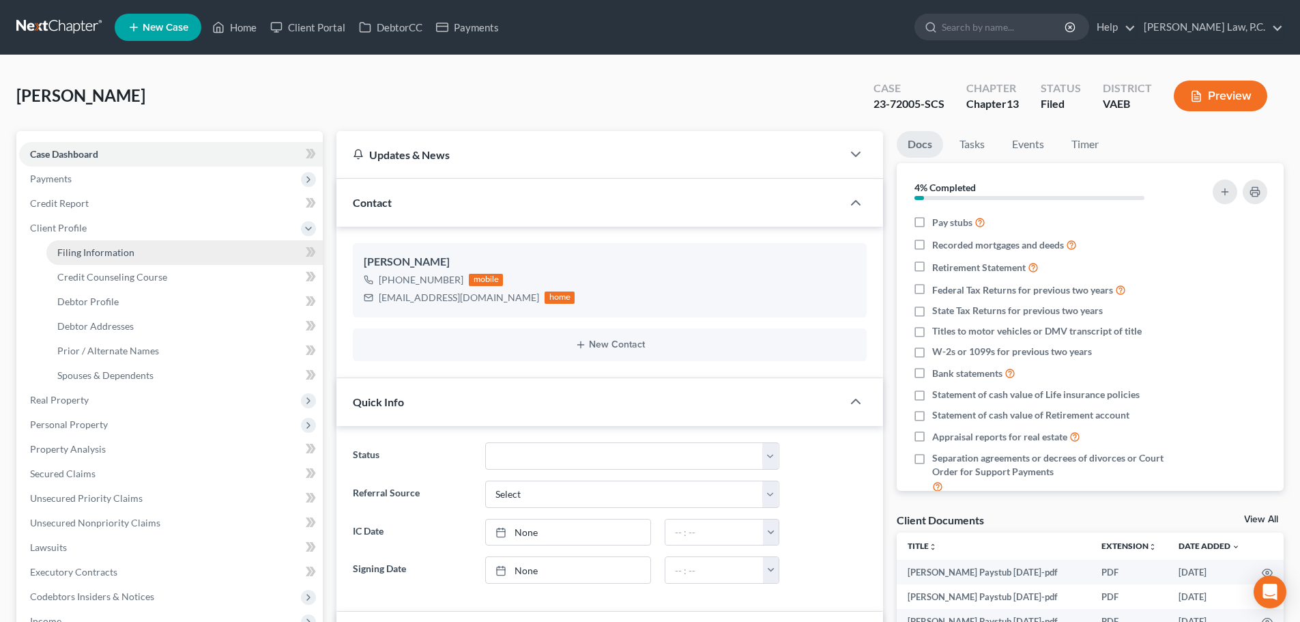
click at [78, 248] on span "Filing Information" at bounding box center [95, 252] width 77 height 12
select select "1"
select select "0"
select select "3"
select select "48"
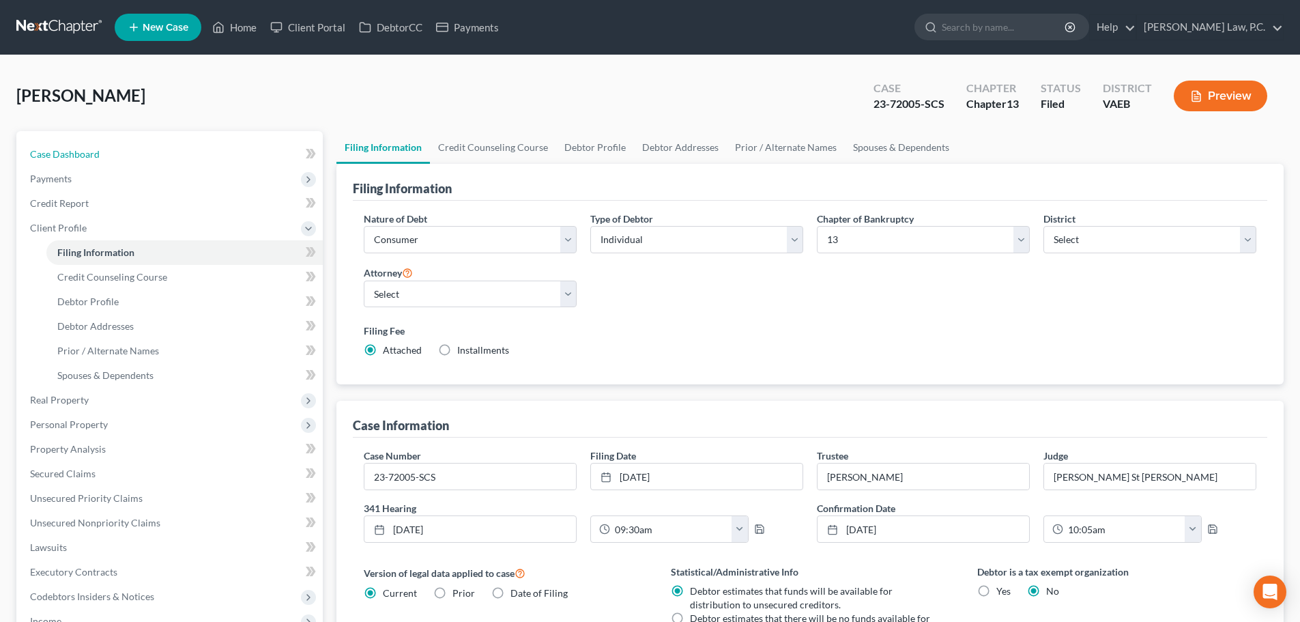
drag, startPoint x: 78, startPoint y: 152, endPoint x: 1306, endPoint y: 278, distance: 1233.5
click at [78, 152] on span "Case Dashboard" at bounding box center [65, 154] width 70 height 12
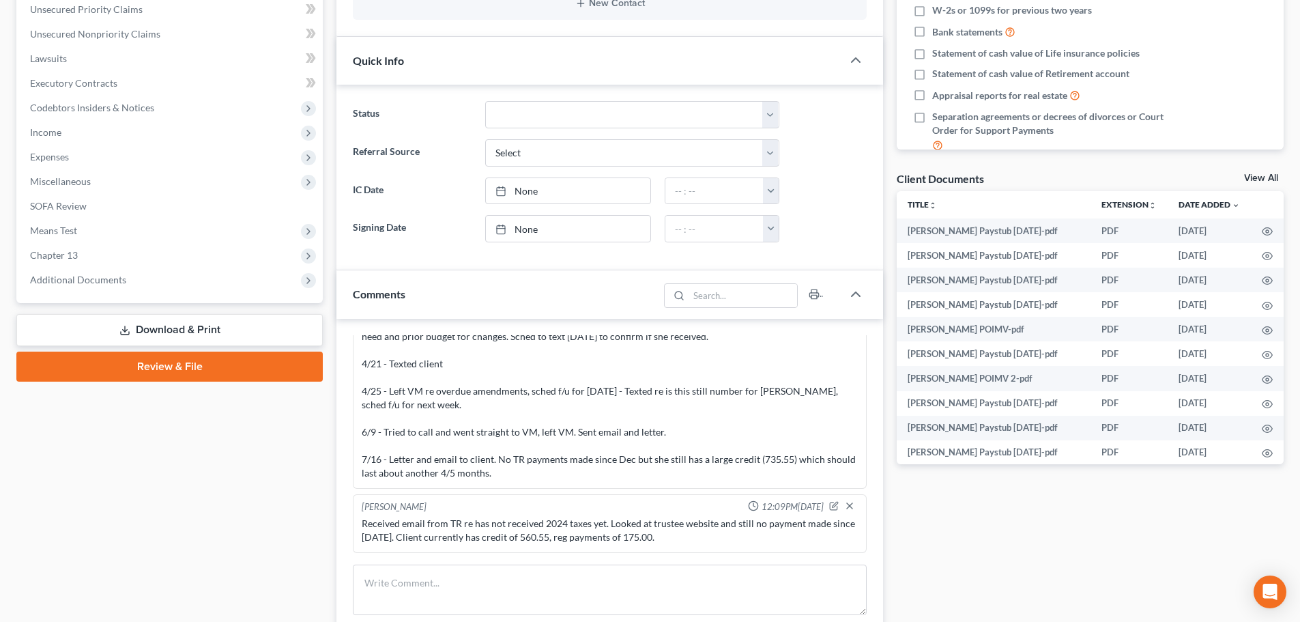
scroll to position [6396, 0]
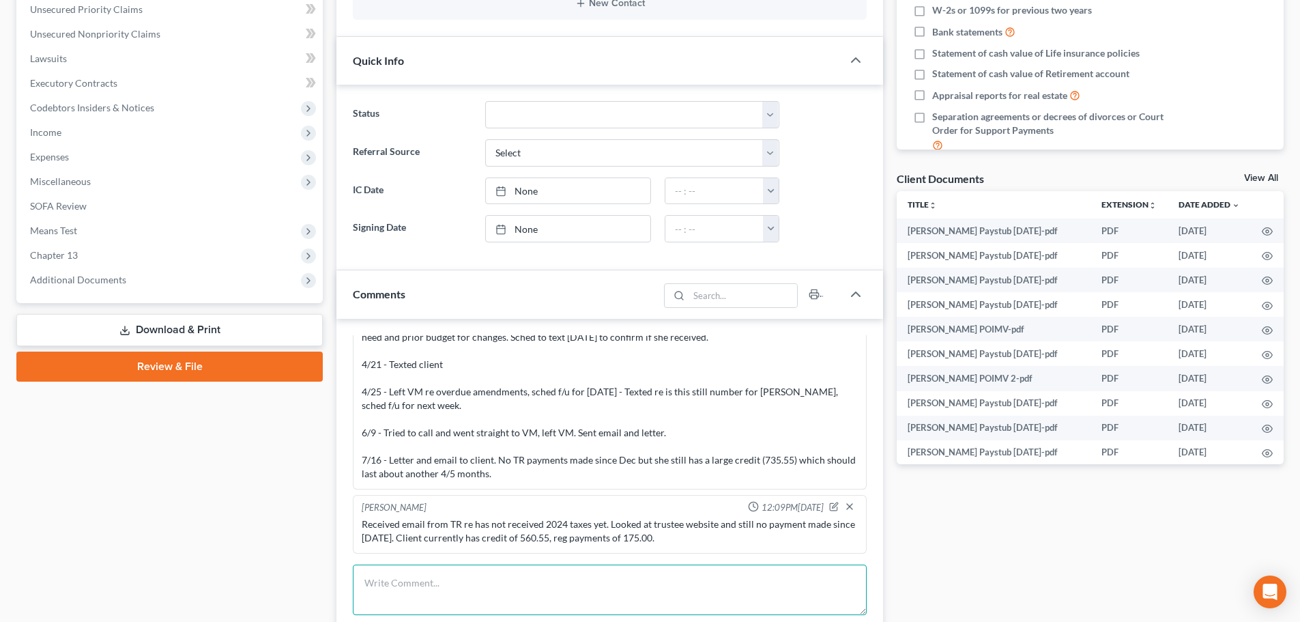
click at [384, 590] on textarea at bounding box center [610, 589] width 514 height 51
click at [624, 590] on textarea "Reviewed - client still has credit of 385.55" at bounding box center [610, 589] width 514 height 51
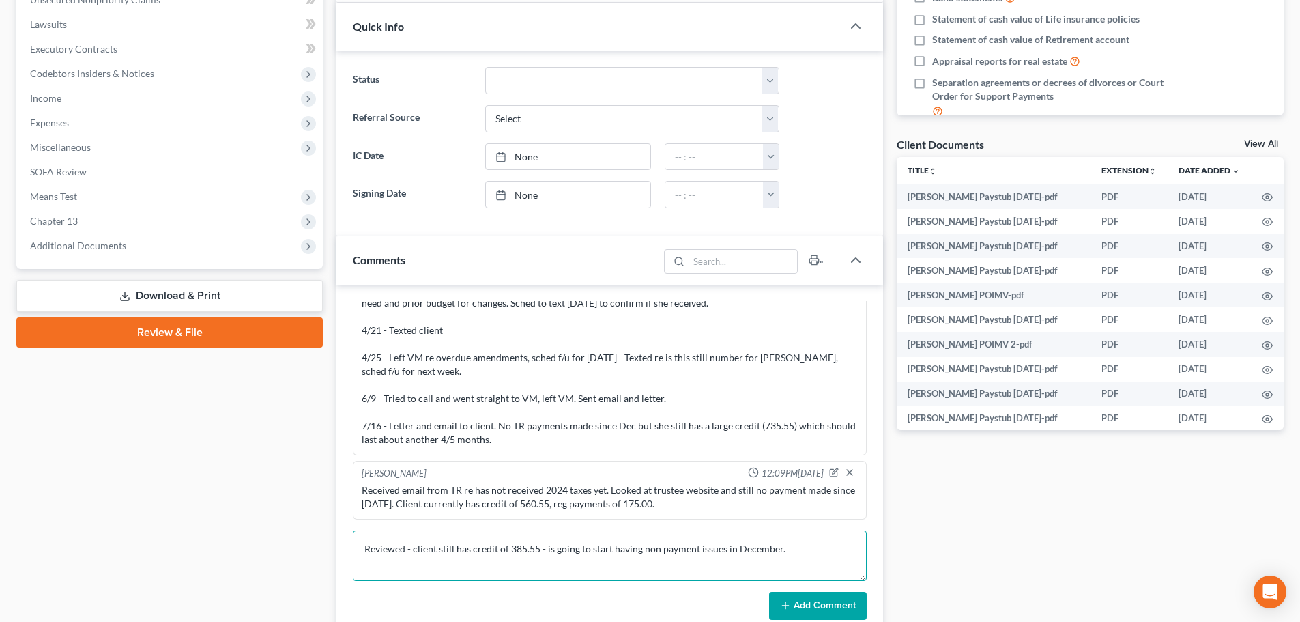
scroll to position [409, 0]
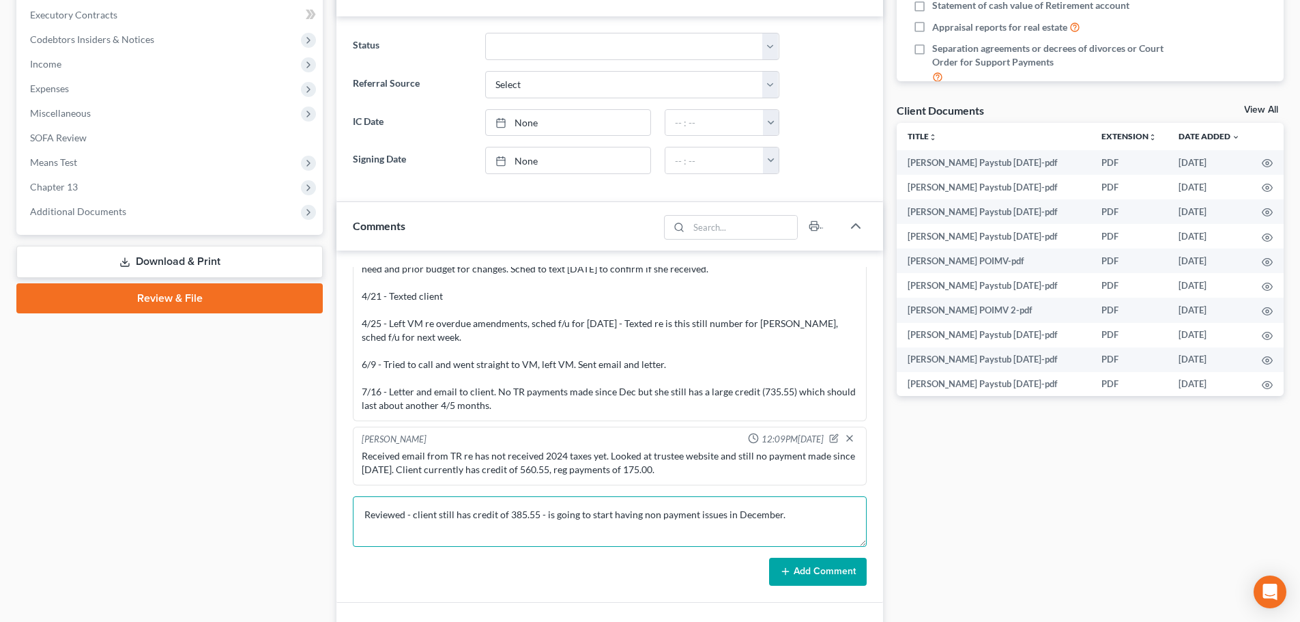
type textarea "Reviewed - client still has credit of 385.55 - is going to start having non pay…"
click at [824, 575] on button "Add Comment" at bounding box center [818, 572] width 98 height 29
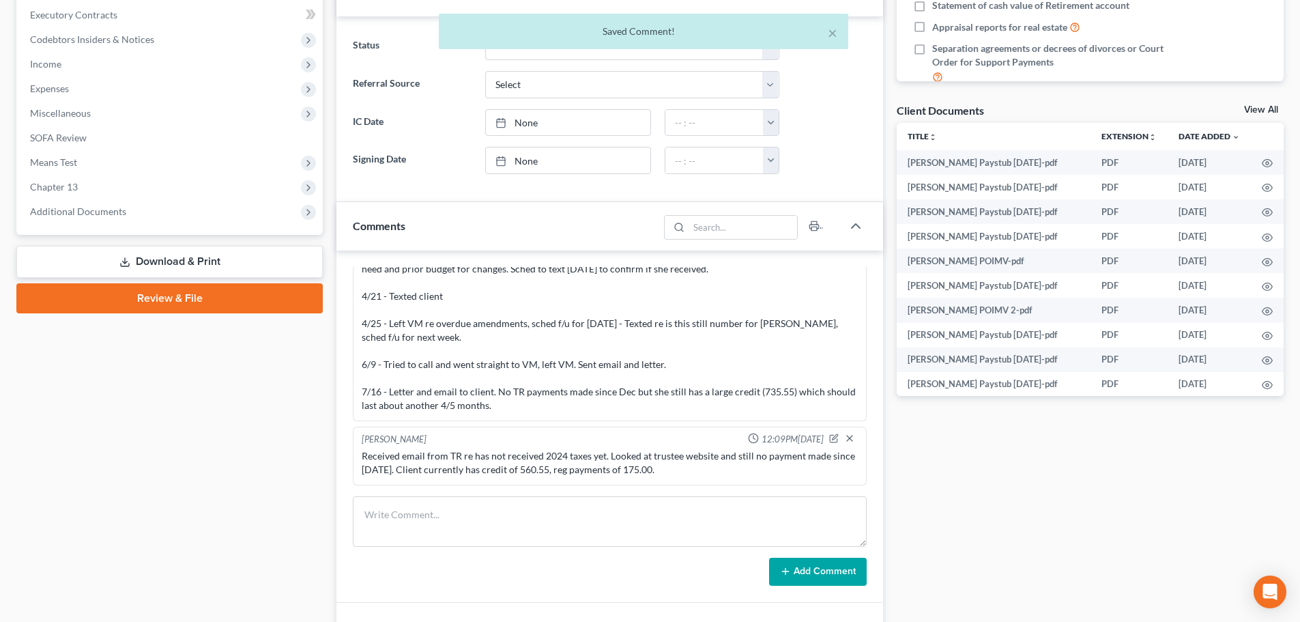
scroll to position [6447, 0]
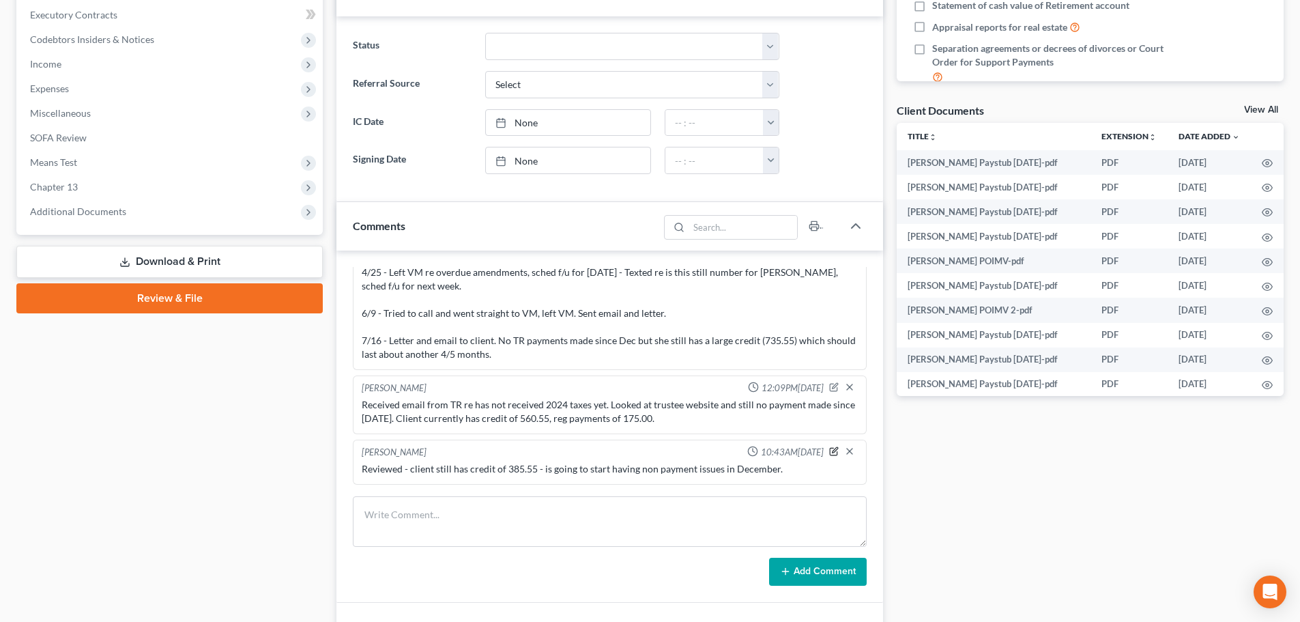
drag, startPoint x: 820, startPoint y: 448, endPoint x: 829, endPoint y: 476, distance: 30.0
click at [831, 448] on icon "button" at bounding box center [835, 452] width 8 height 8
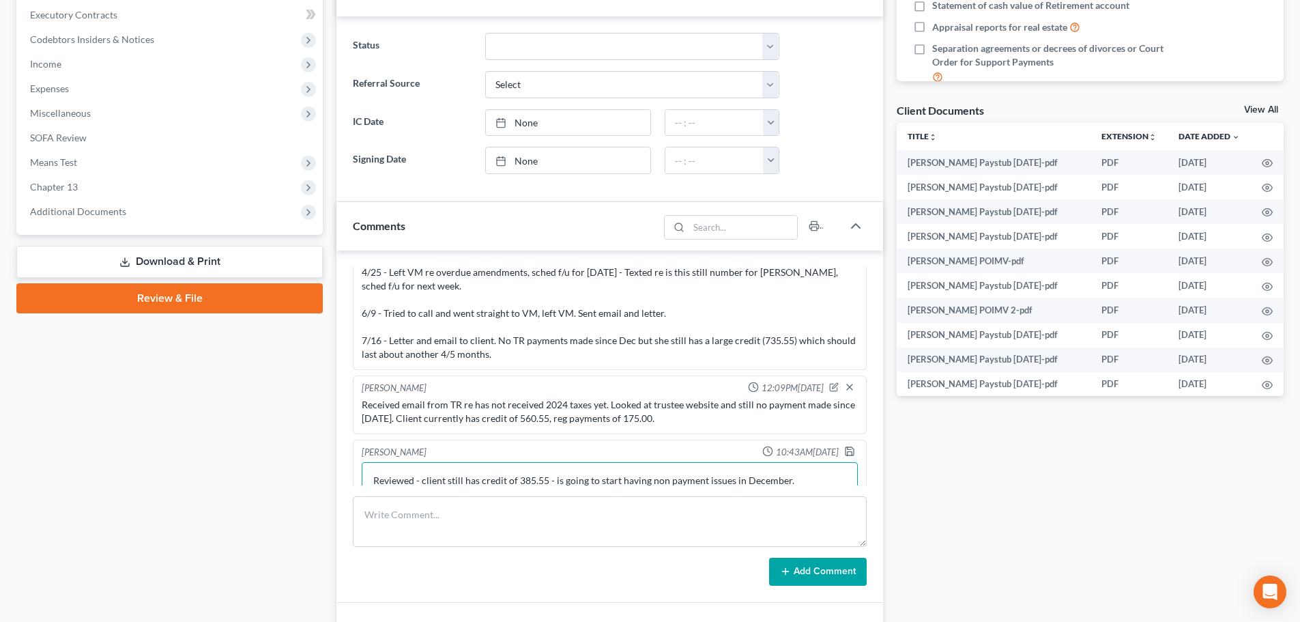
click at [816, 476] on textarea "Reviewed - client still has credit of 385.55 - is going to start having non pay…" at bounding box center [610, 487] width 496 height 51
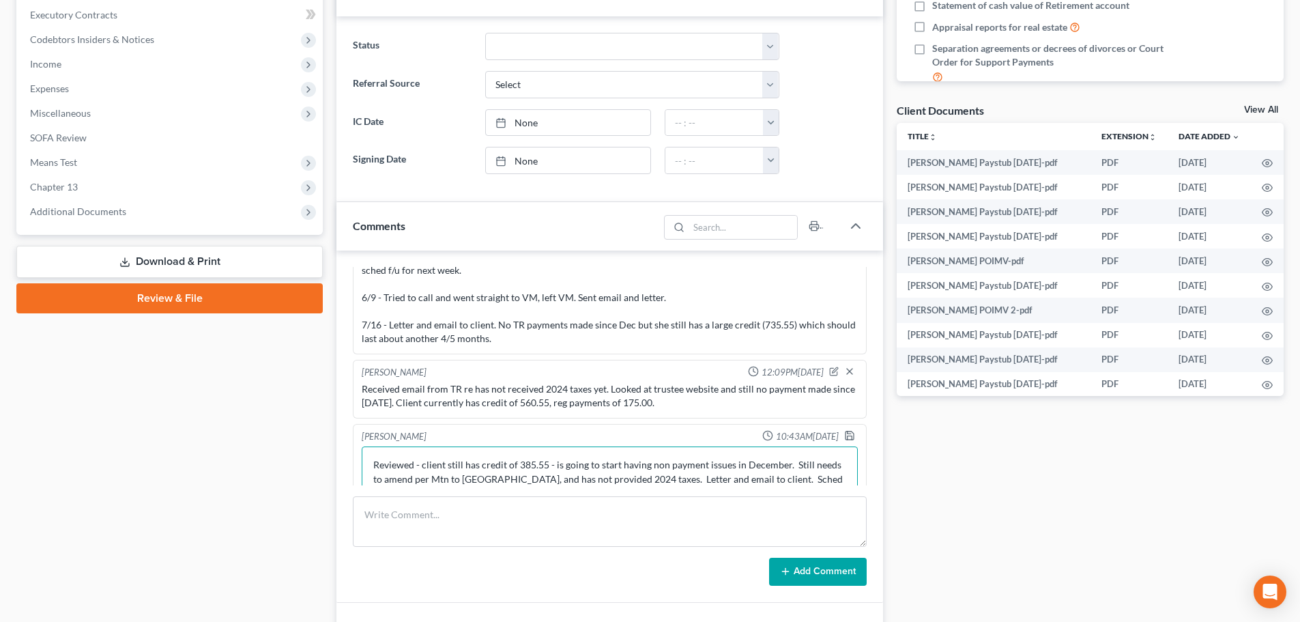
type textarea "Reviewed - client still has credit of 385.55 - is going to start having non pay…"
click at [828, 428] on div "[PERSON_NAME] 10:43AM[DATE] Reviewed - client still has credit of 385.55 - is g…" at bounding box center [610, 465] width 514 height 82
click at [844, 432] on icon "button" at bounding box center [849, 435] width 11 height 11
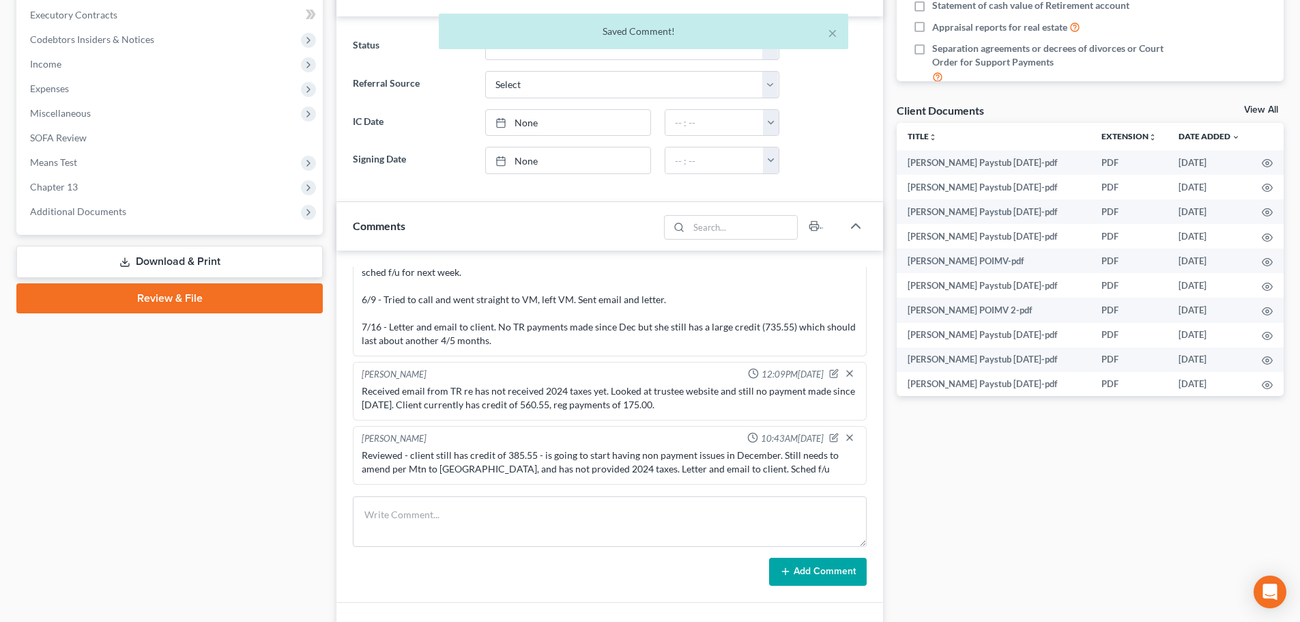
scroll to position [6461, 0]
click at [134, 219] on span "Additional Documents" at bounding box center [171, 211] width 304 height 25
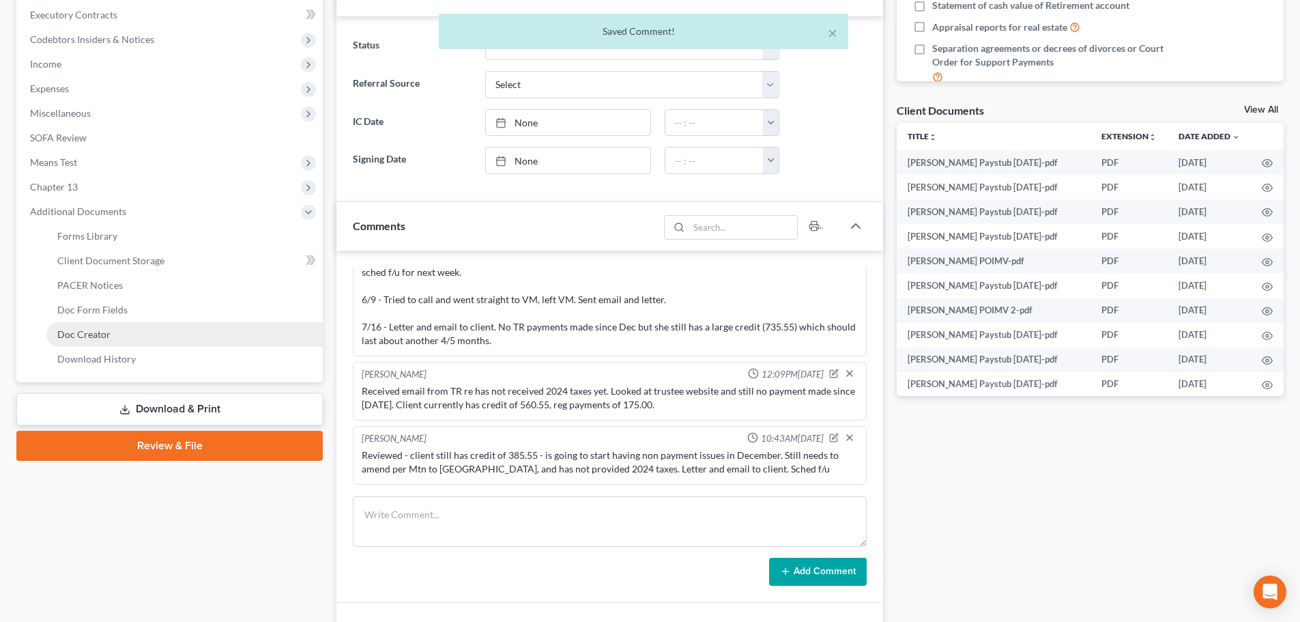
click at [128, 336] on link "Doc Creator" at bounding box center [184, 334] width 276 height 25
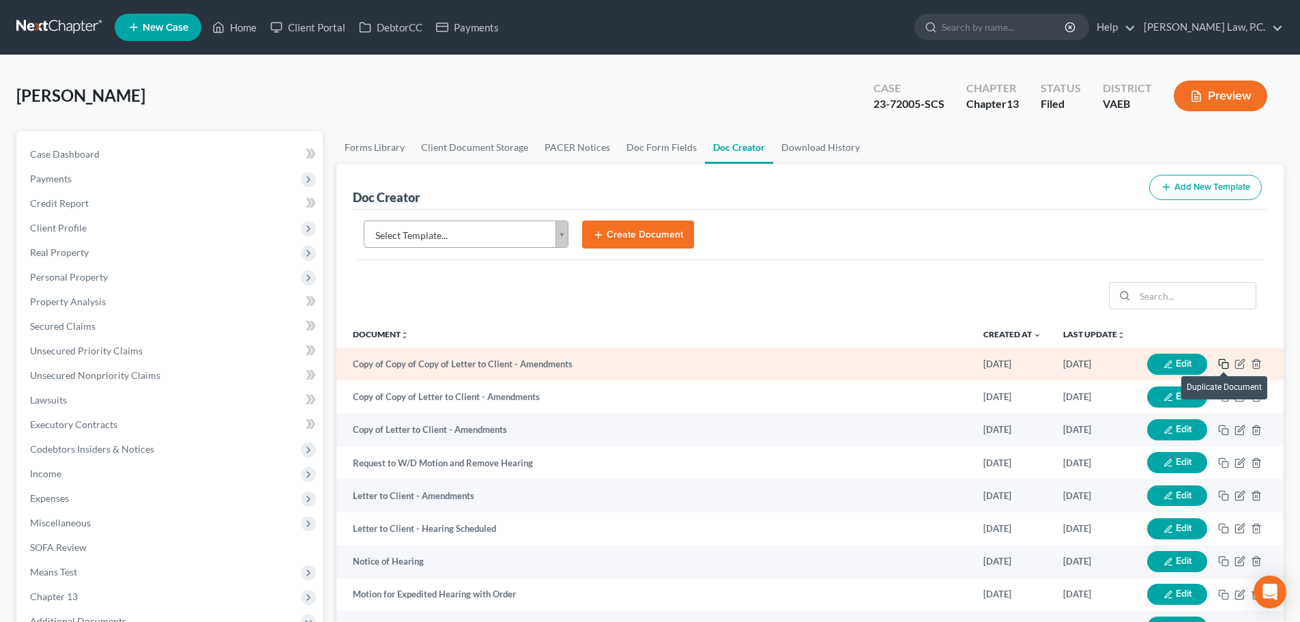
click at [1224, 362] on rect "button" at bounding box center [1225, 365] width 6 height 6
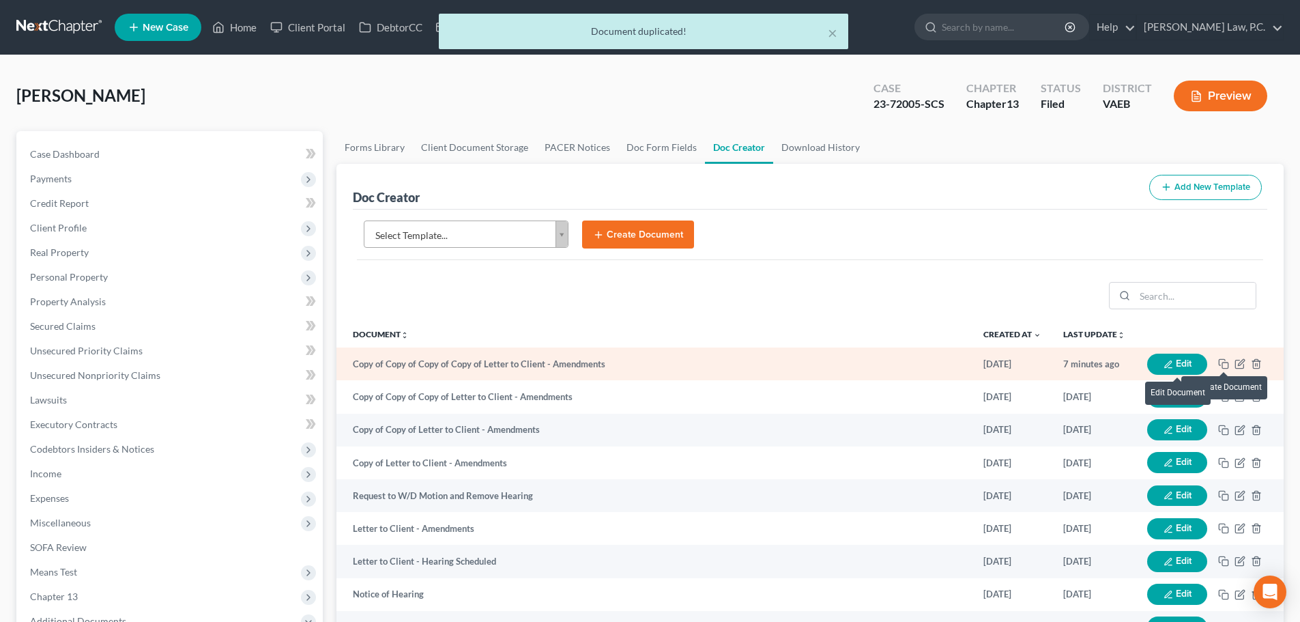
click at [1179, 363] on button "Edit" at bounding box center [1177, 364] width 60 height 21
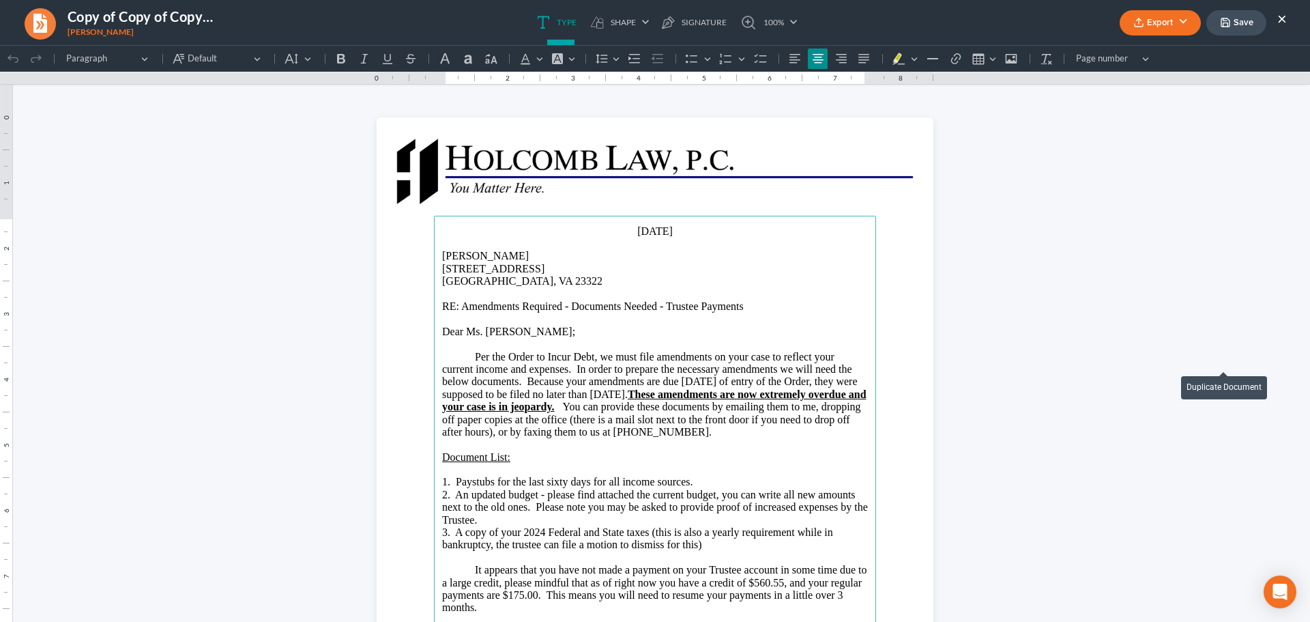
drag, startPoint x: 614, startPoint y: 233, endPoint x: 658, endPoint y: 235, distance: 43.7
click at [658, 235] on p "[DATE]" at bounding box center [655, 231] width 426 height 12
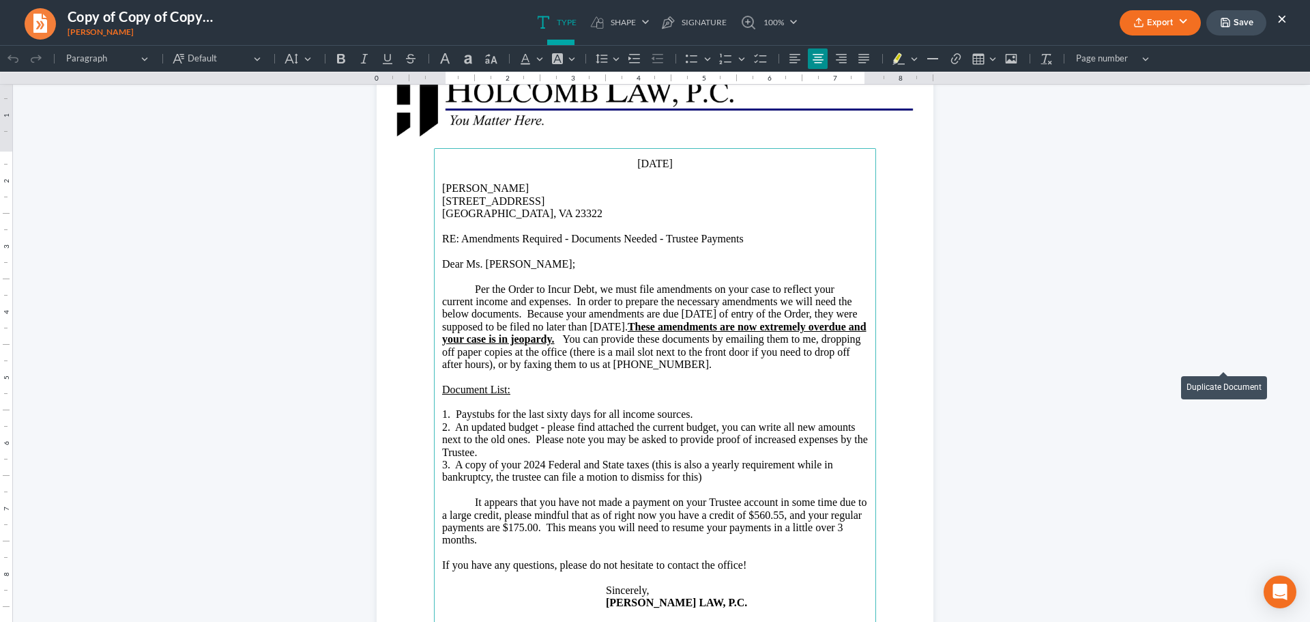
scroll to position [68, 0]
click at [836, 530] on p "It appears that you have not made a payment on your Trustee account in some tim…" at bounding box center [655, 520] width 426 height 51
drag, startPoint x: 750, startPoint y: 517, endPoint x: 764, endPoint y: 517, distance: 14.3
click at [764, 517] on p "It appears that you have not made a payment on your Trustee account in some tim…" at bounding box center [655, 520] width 426 height 51
click at [798, 547] on p "Rich Text Editor, page-0-main" at bounding box center [655, 552] width 426 height 12
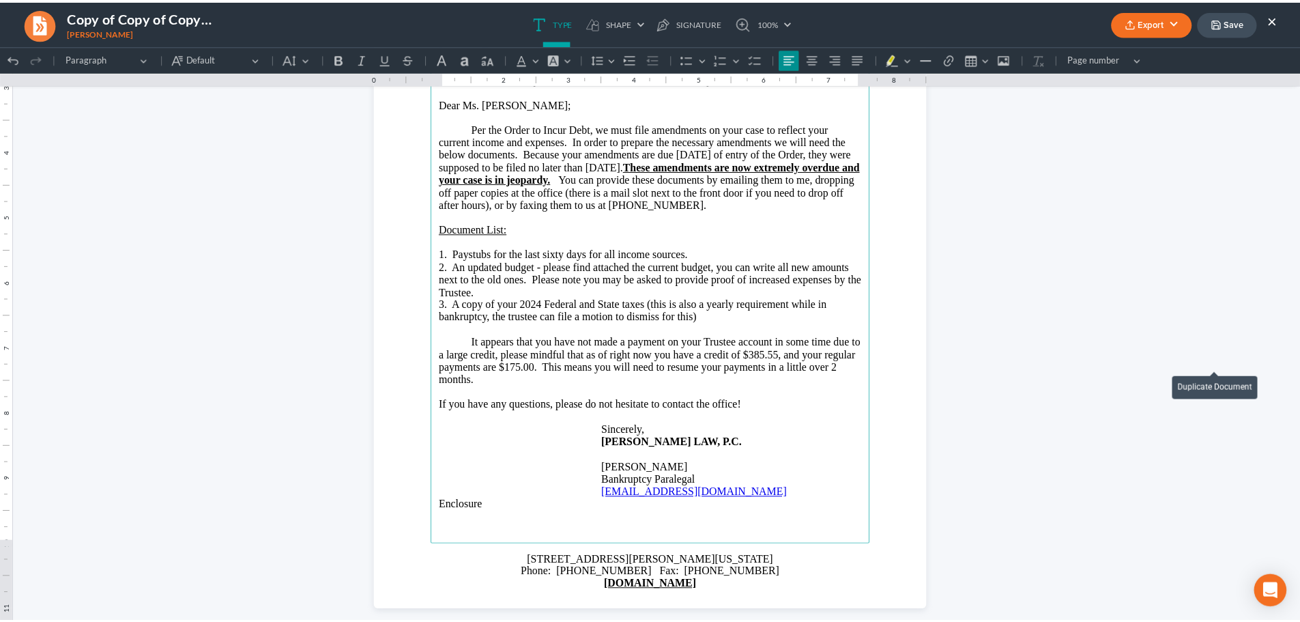
scroll to position [249, 0]
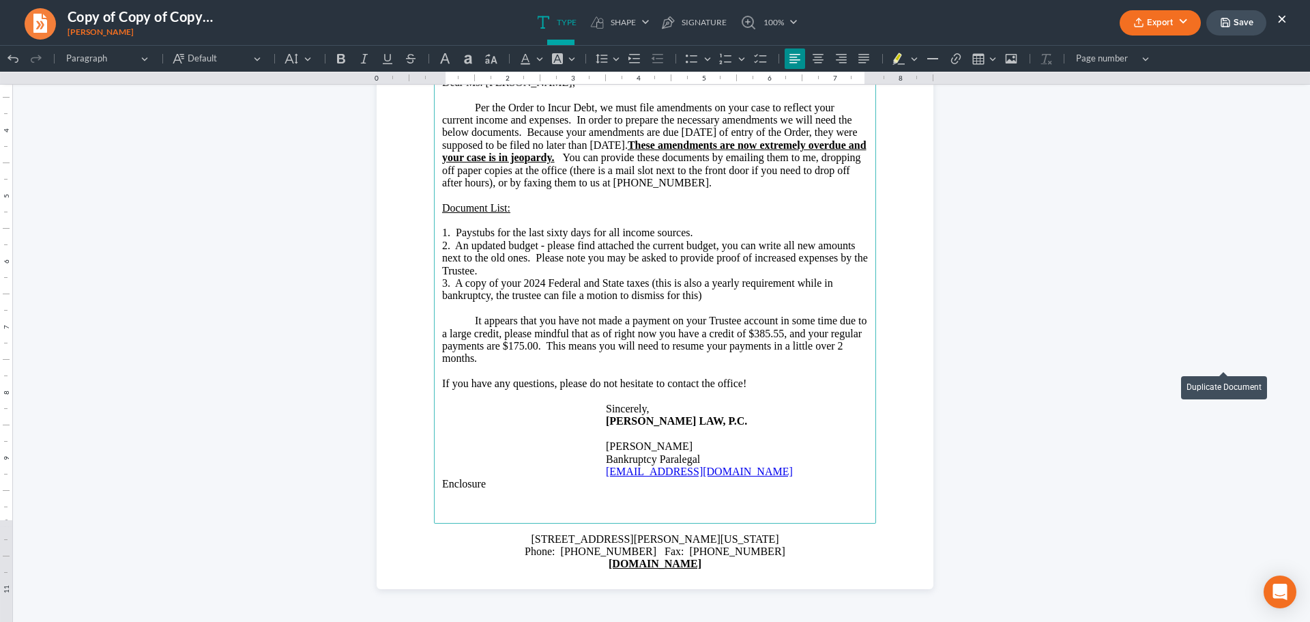
click at [1157, 12] on button "Export" at bounding box center [1160, 22] width 81 height 25
click at [1136, 51] on link "PDF" at bounding box center [1159, 54] width 106 height 23
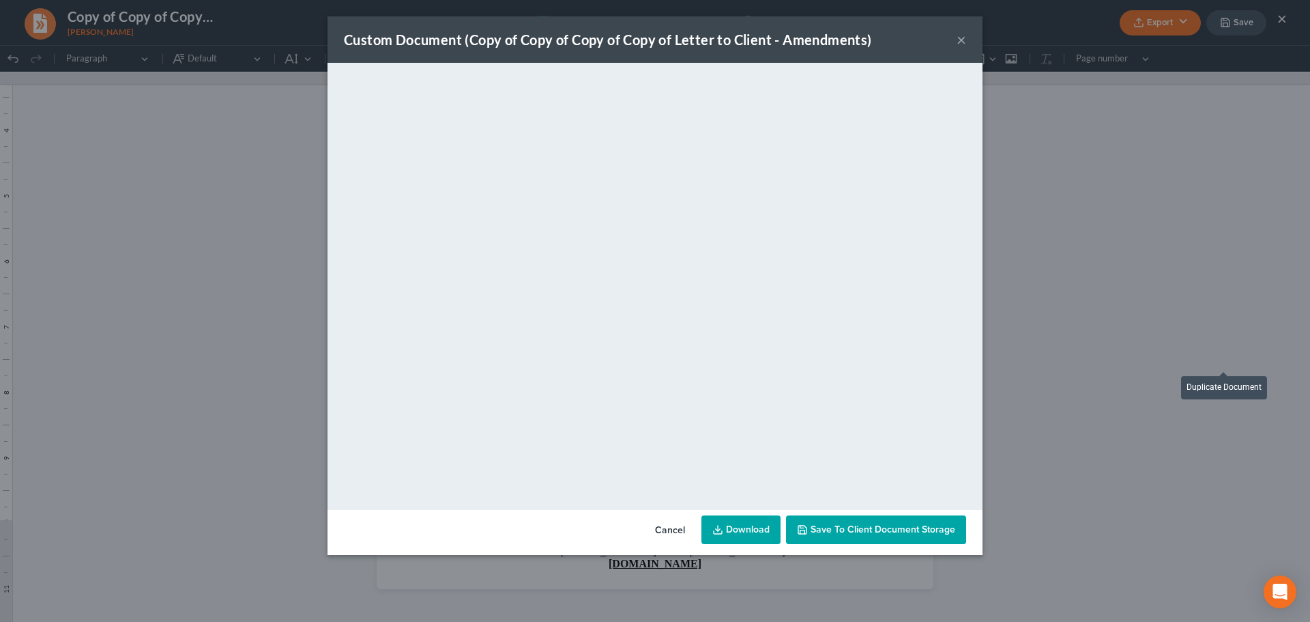
click at [962, 40] on button "×" at bounding box center [962, 39] width 10 height 16
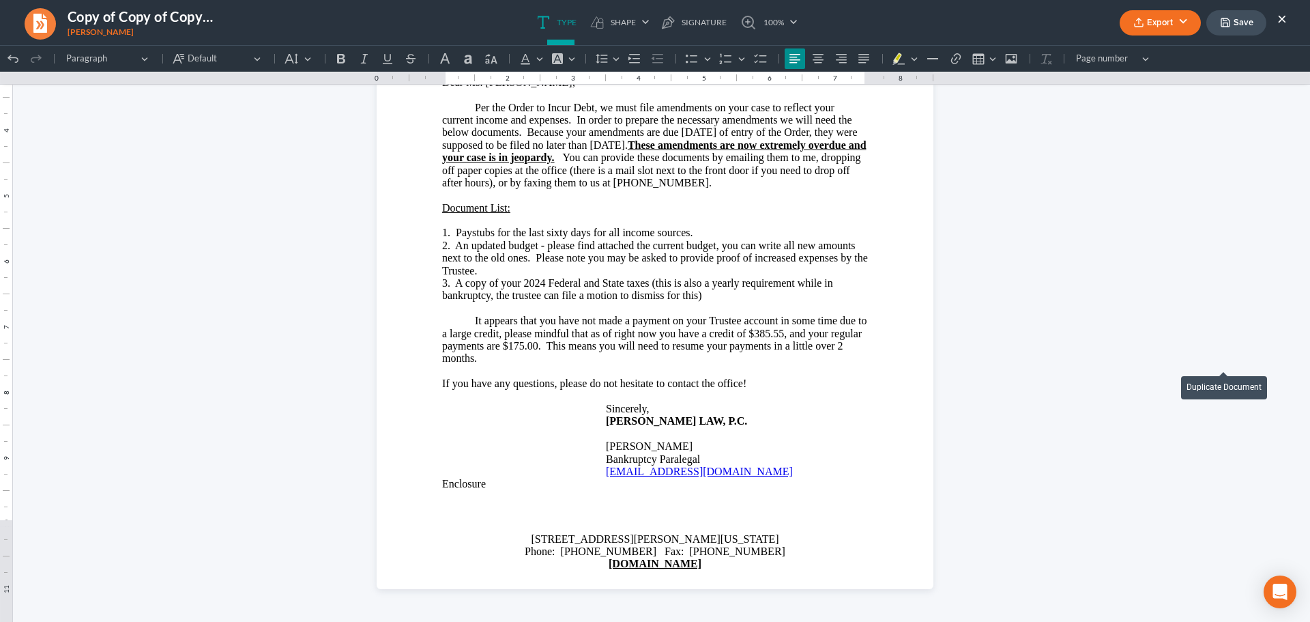
click at [1246, 21] on button "Save" at bounding box center [1237, 22] width 60 height 25
click at [839, 33] on ul "Type shapes Shape Line Check Arrow Circle Rectangle pen-tool Signature 100% Fit…" at bounding box center [667, 22] width 827 height 45
click at [1278, 16] on button "×" at bounding box center [1283, 18] width 10 height 16
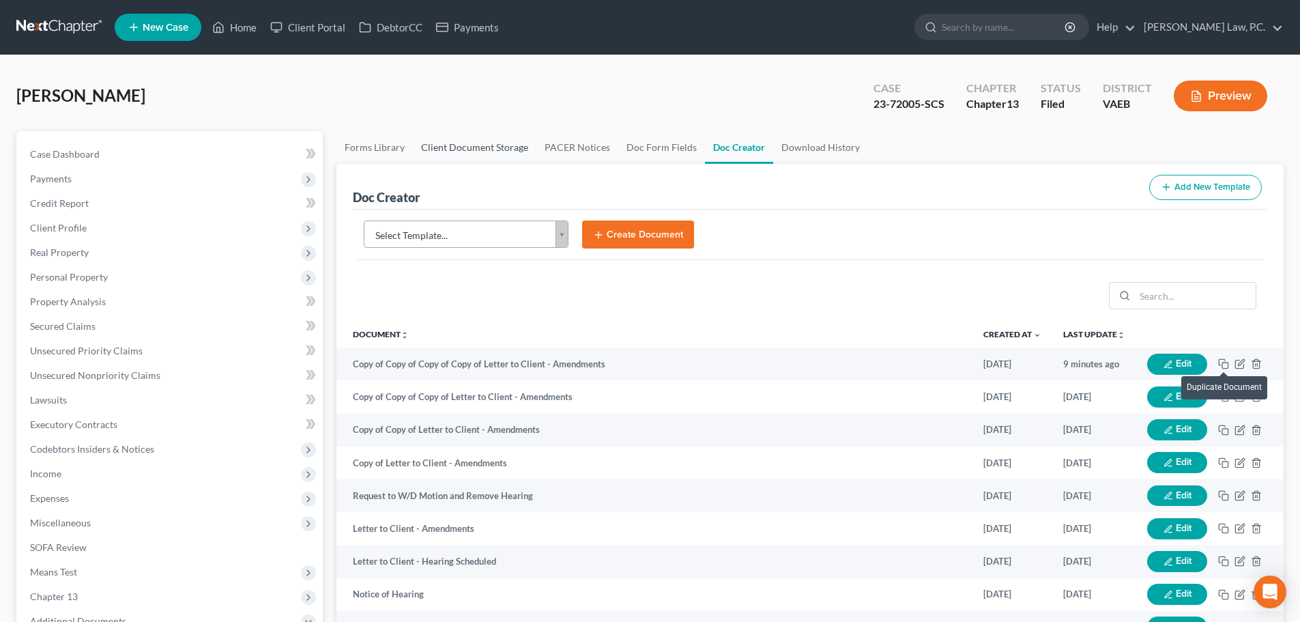
click at [442, 147] on link "Client Document Storage" at bounding box center [475, 147] width 124 height 33
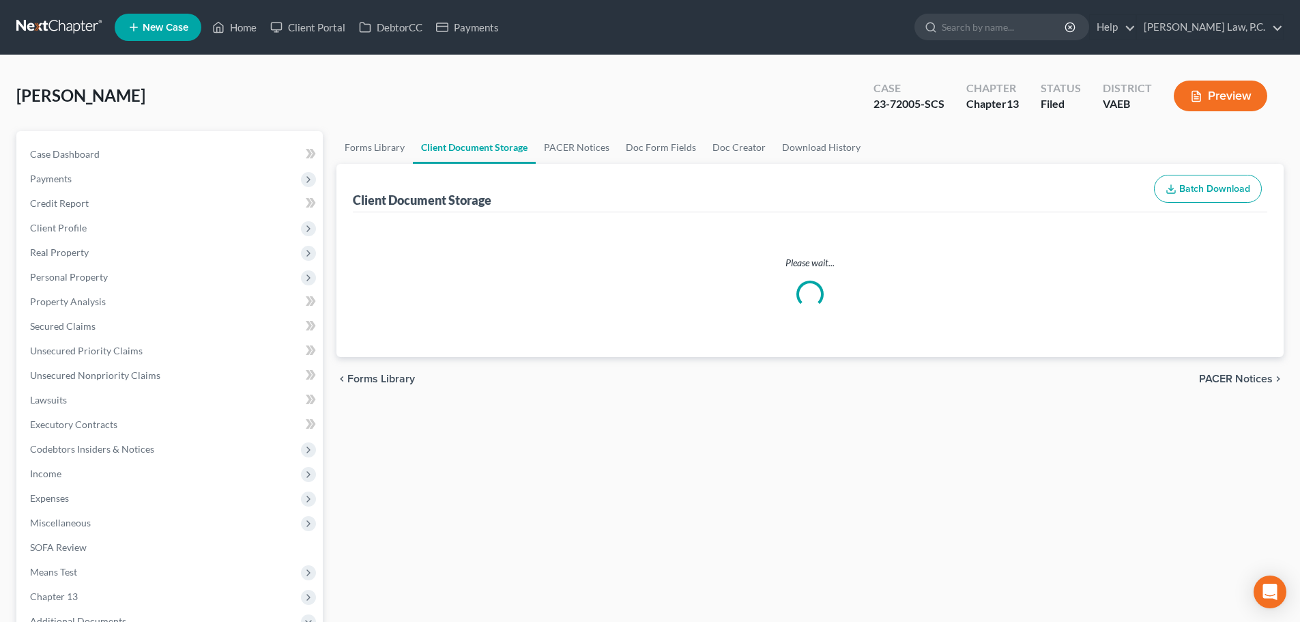
select select "0"
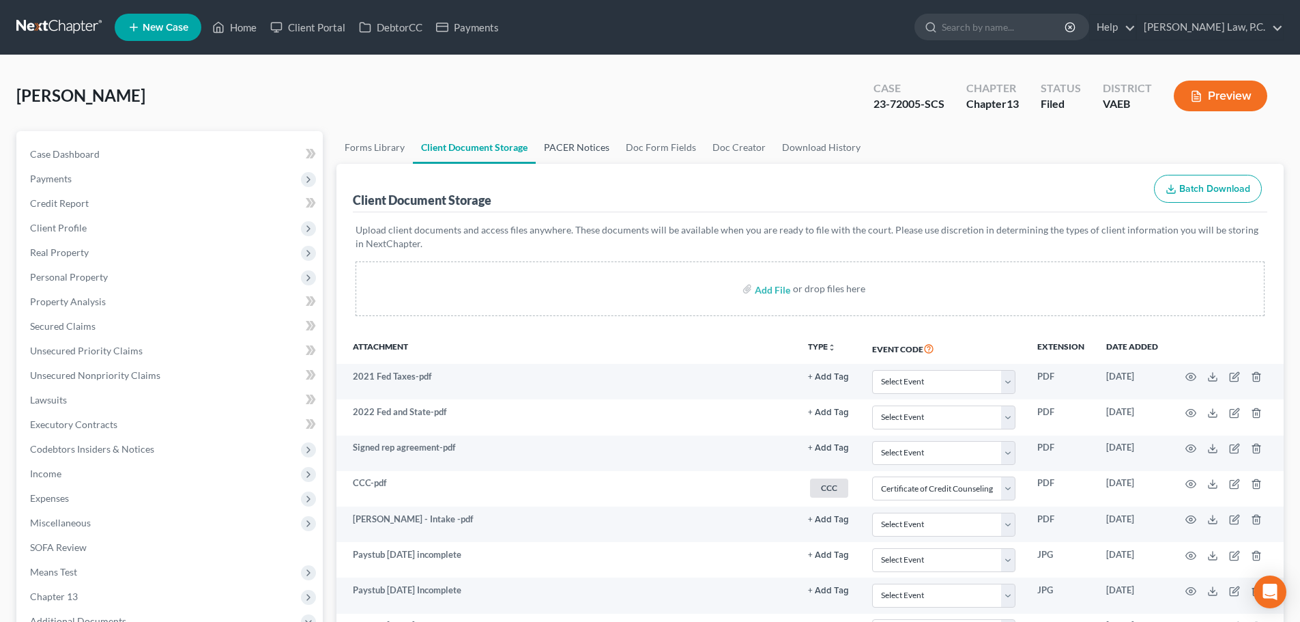
click at [589, 148] on link "PACER Notices" at bounding box center [577, 147] width 82 height 33
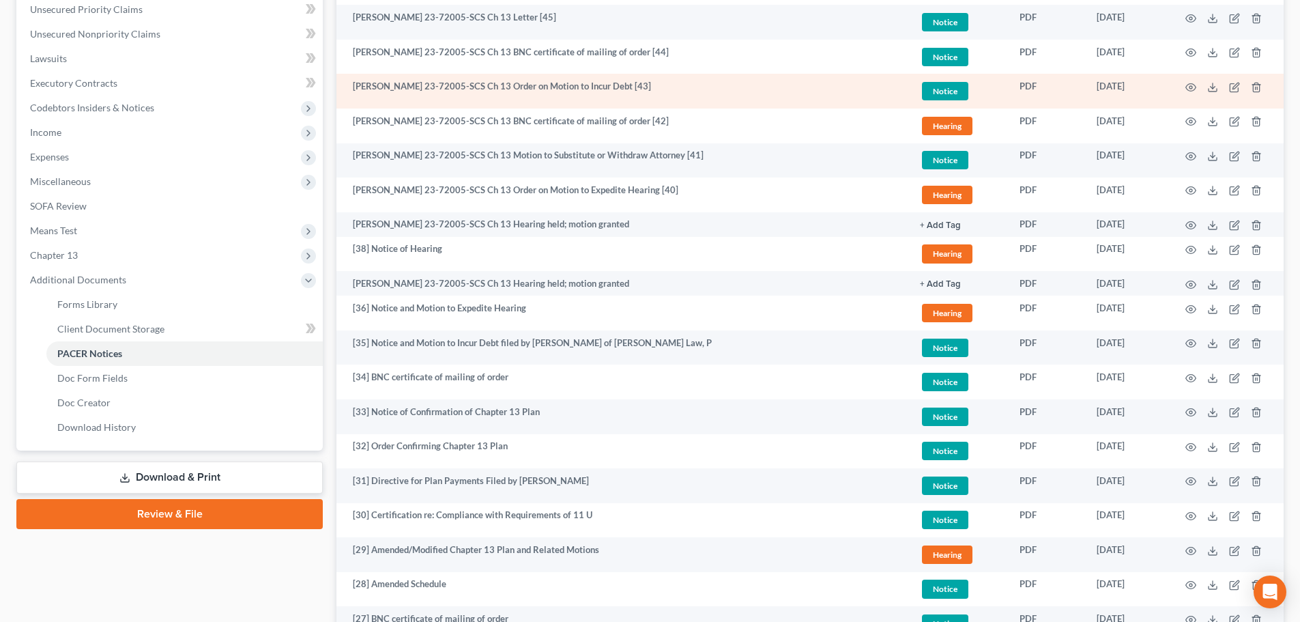
scroll to position [409, 0]
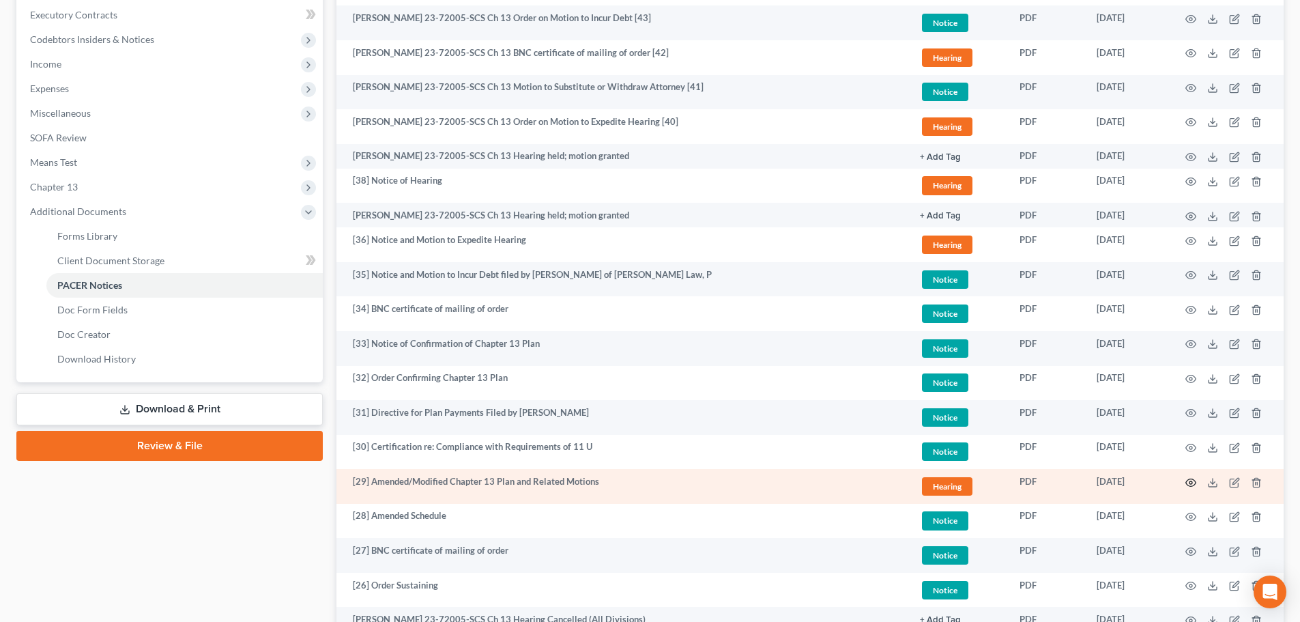
click at [1189, 482] on icon "button" at bounding box center [1190, 482] width 11 height 11
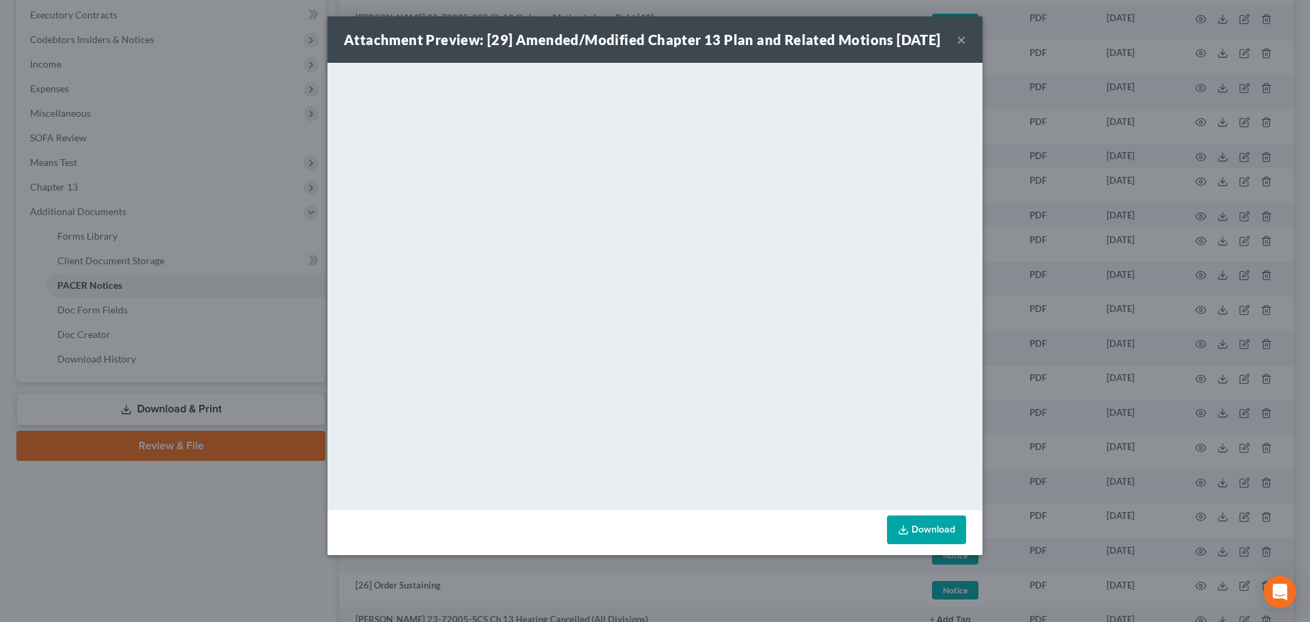
click at [959, 48] on button "×" at bounding box center [962, 39] width 10 height 16
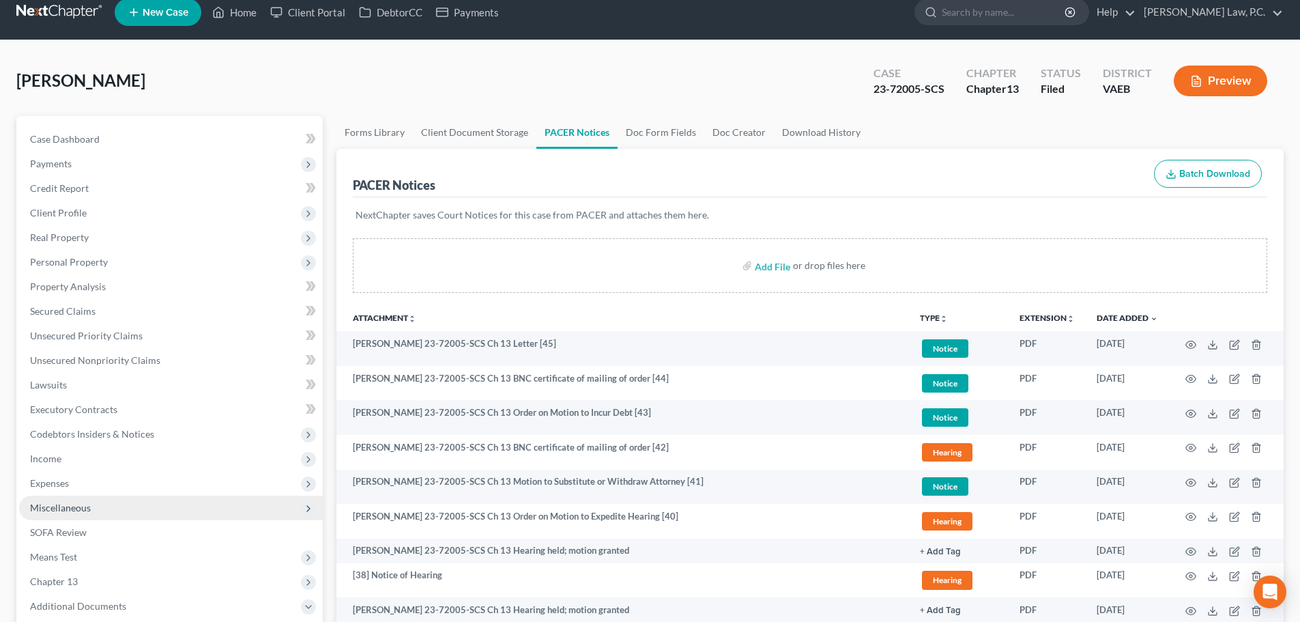
scroll to position [0, 0]
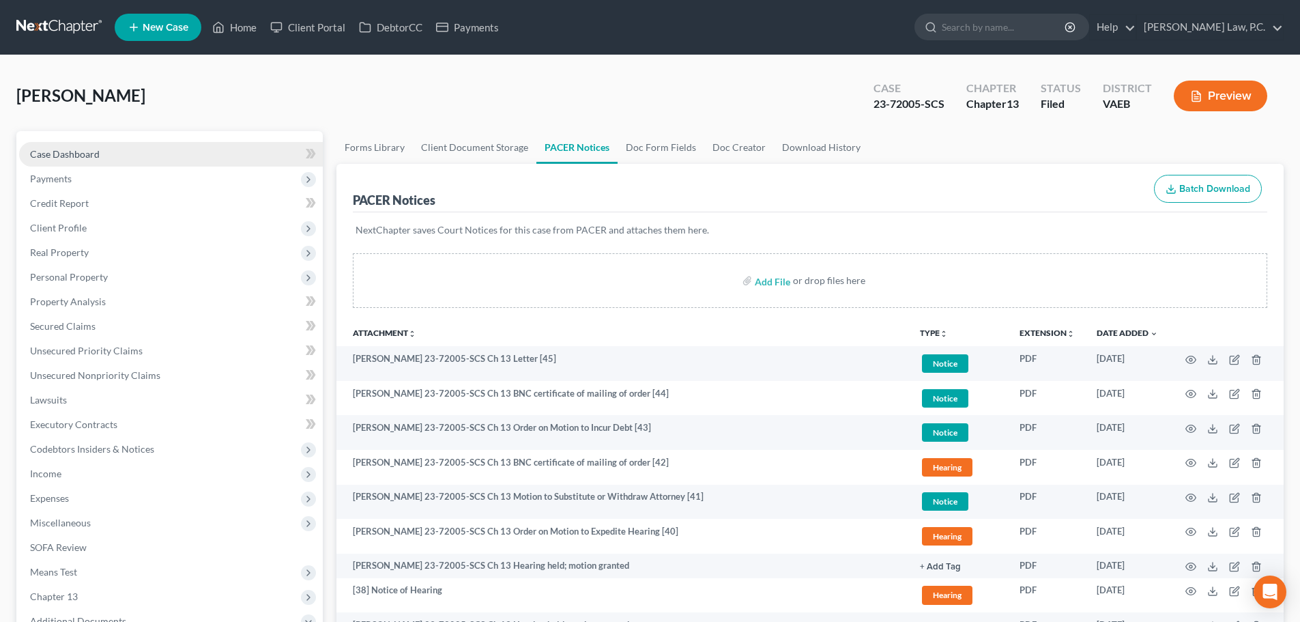
click at [85, 156] on span "Case Dashboard" at bounding box center [65, 154] width 70 height 12
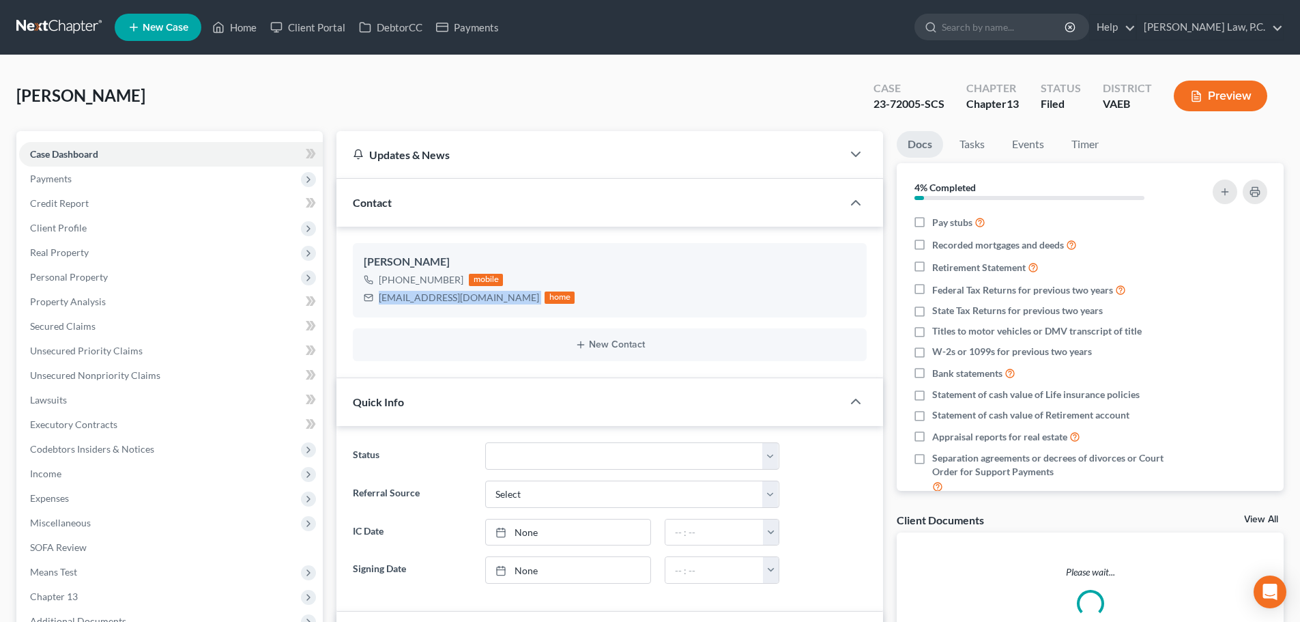
drag, startPoint x: 420, startPoint y: 300, endPoint x: 346, endPoint y: 300, distance: 73.7
click at [346, 300] on div "[PERSON_NAME] [PHONE_NUMBER] mobile [EMAIL_ADDRESS][DOMAIN_NAME] home New Conta…" at bounding box center [609, 302] width 547 height 151
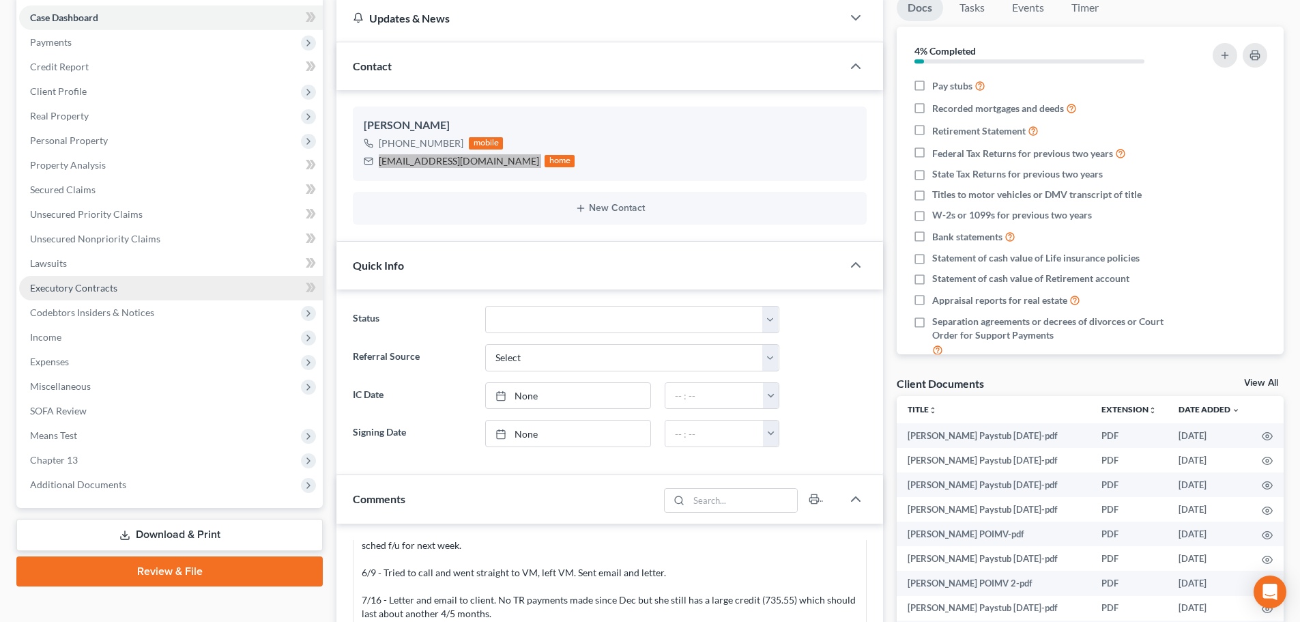
scroll to position [409, 0]
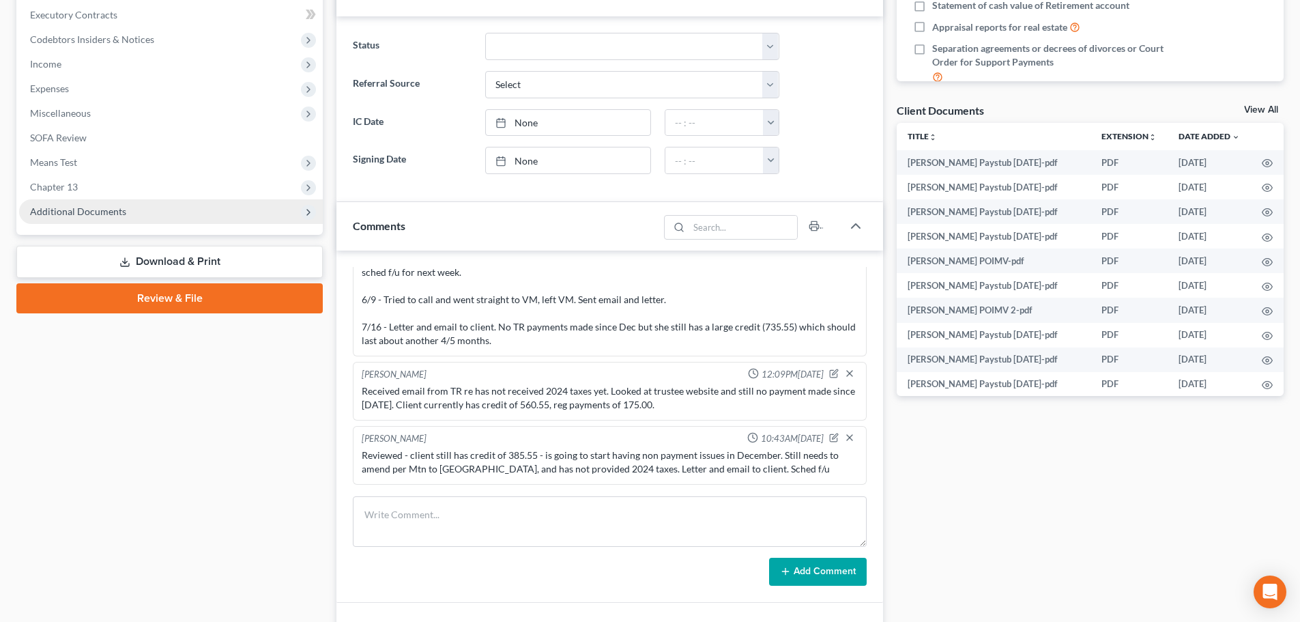
click at [111, 213] on span "Additional Documents" at bounding box center [78, 211] width 96 height 12
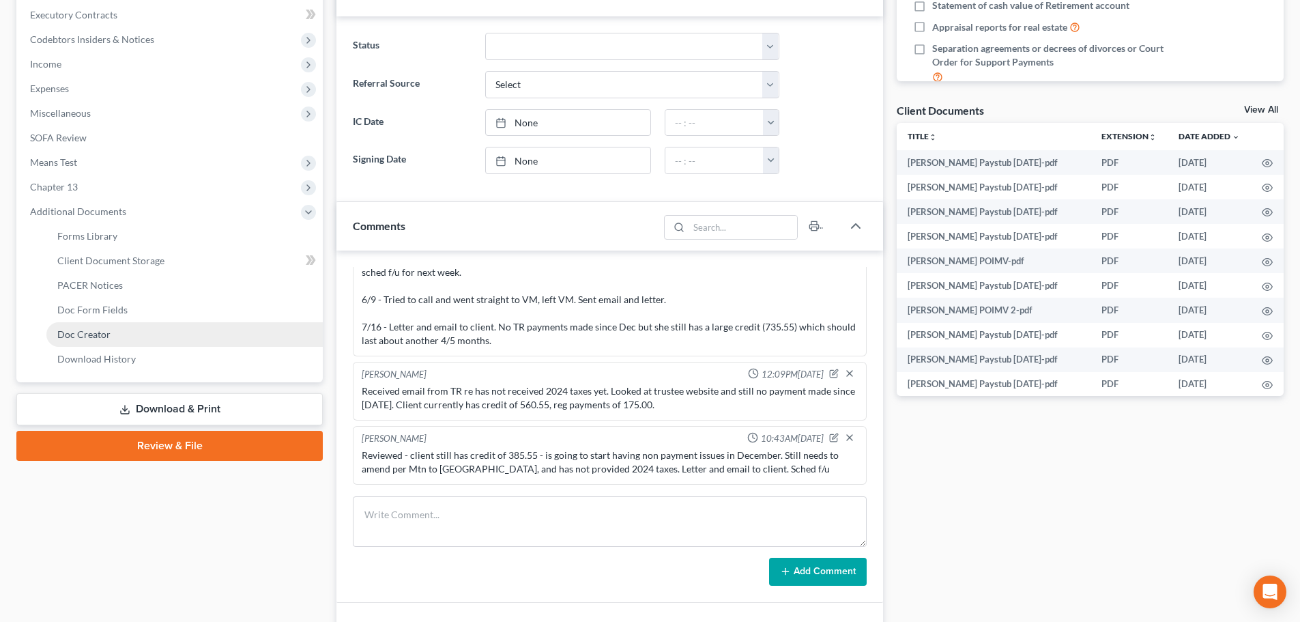
click at [88, 339] on span "Doc Creator" at bounding box center [83, 334] width 53 height 12
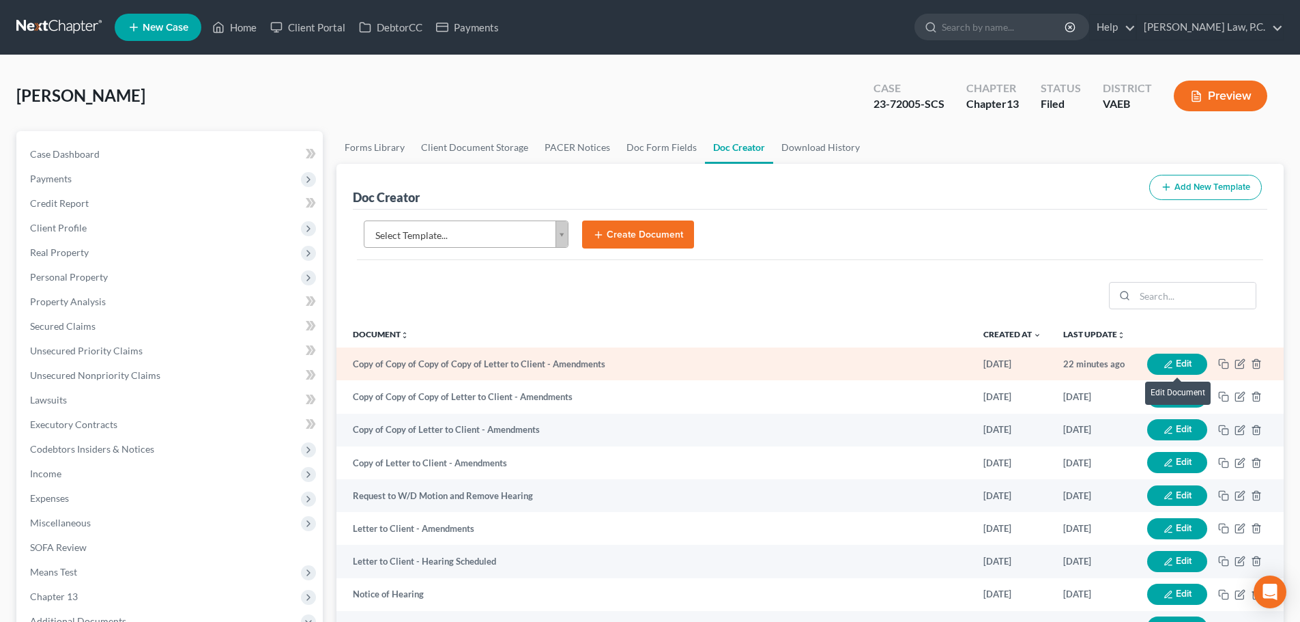
click at [1185, 362] on button "Edit" at bounding box center [1177, 364] width 60 height 21
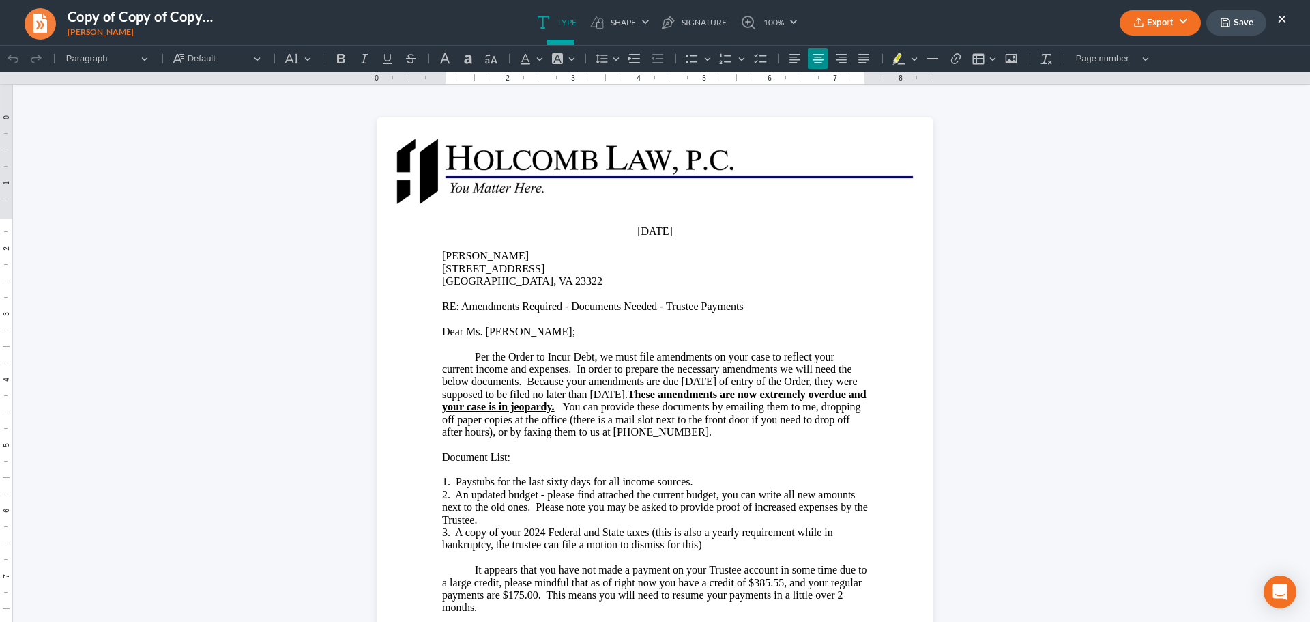
click at [1281, 16] on button "×" at bounding box center [1283, 18] width 10 height 16
